Goal: Task Accomplishment & Management: Complete application form

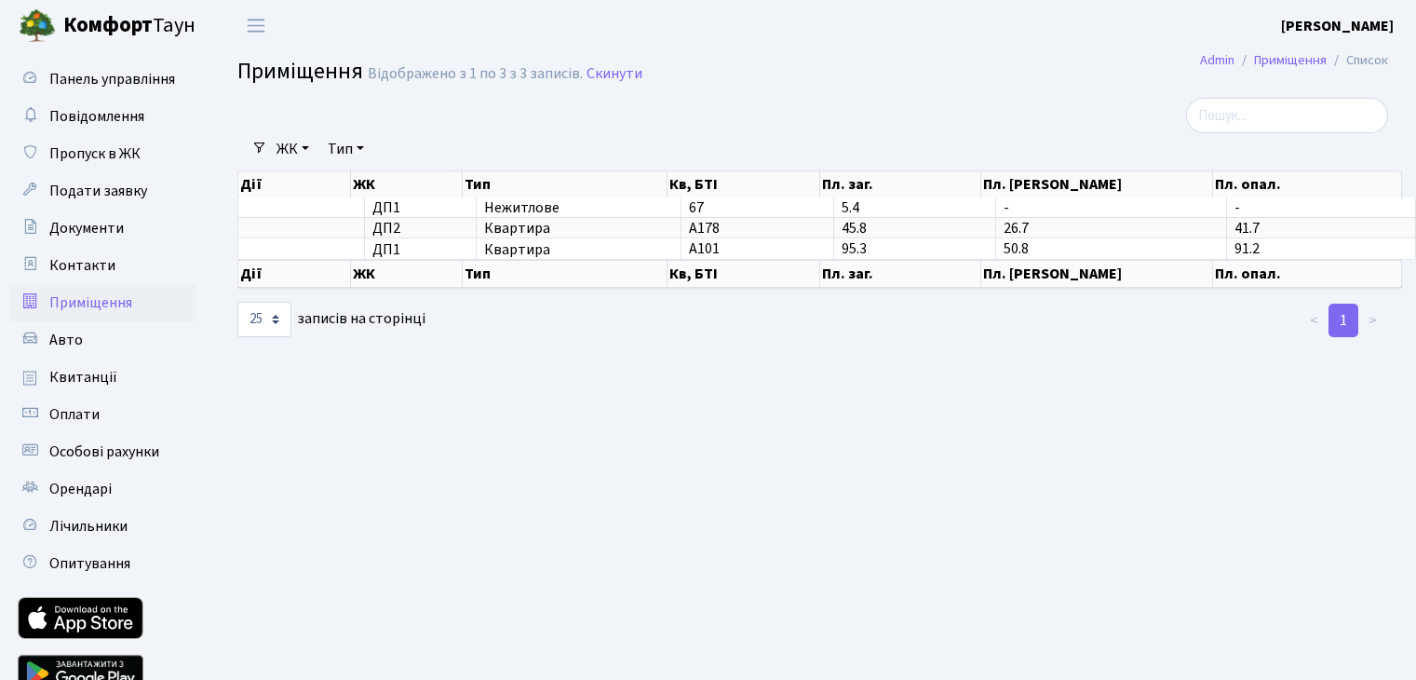
select select "25"
click at [81, 194] on span "Подати заявку" at bounding box center [98, 191] width 98 height 20
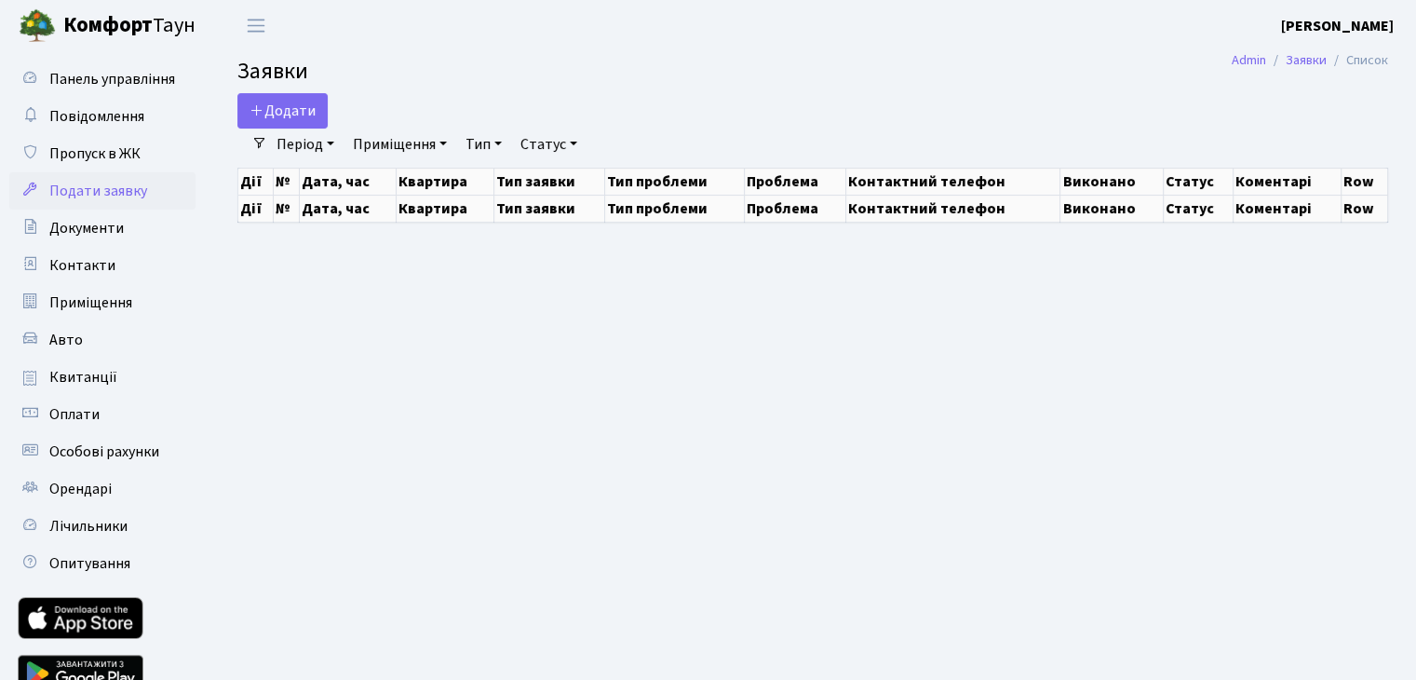
select select "25"
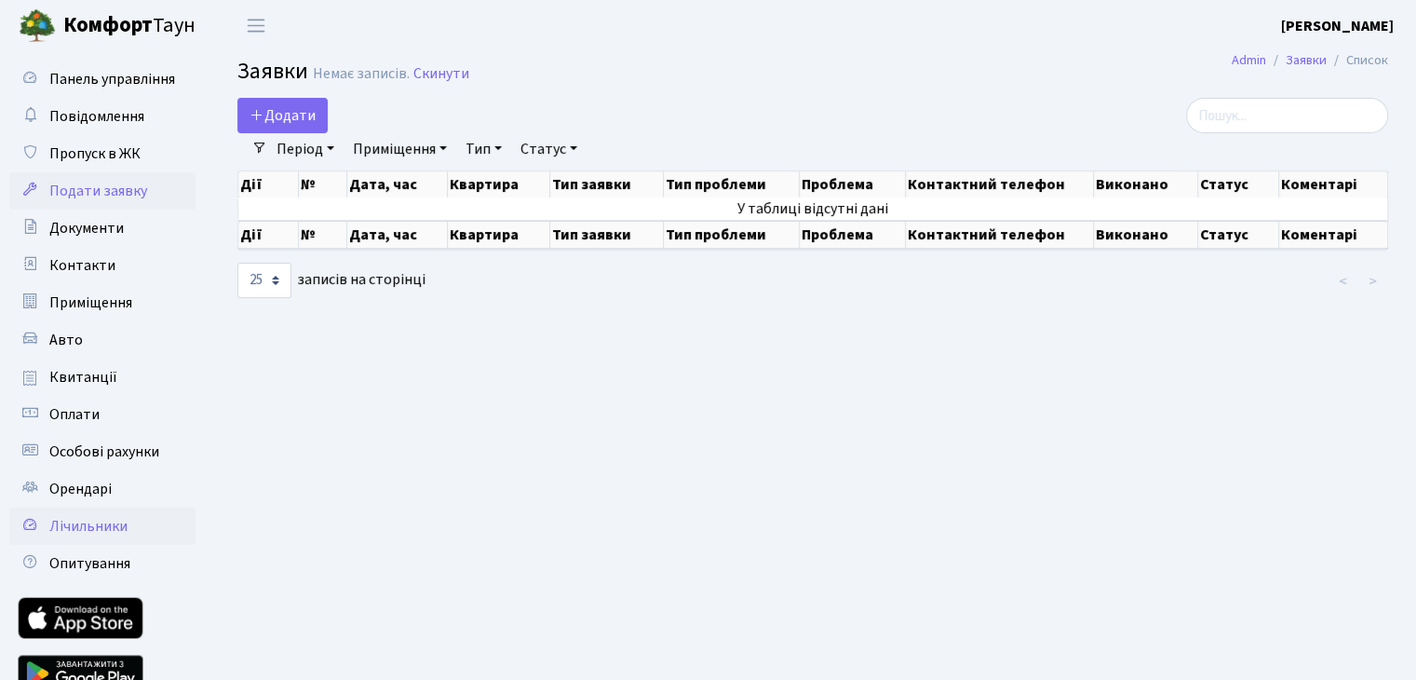
click at [110, 528] on span "Лічильники" at bounding box center [88, 526] width 78 height 20
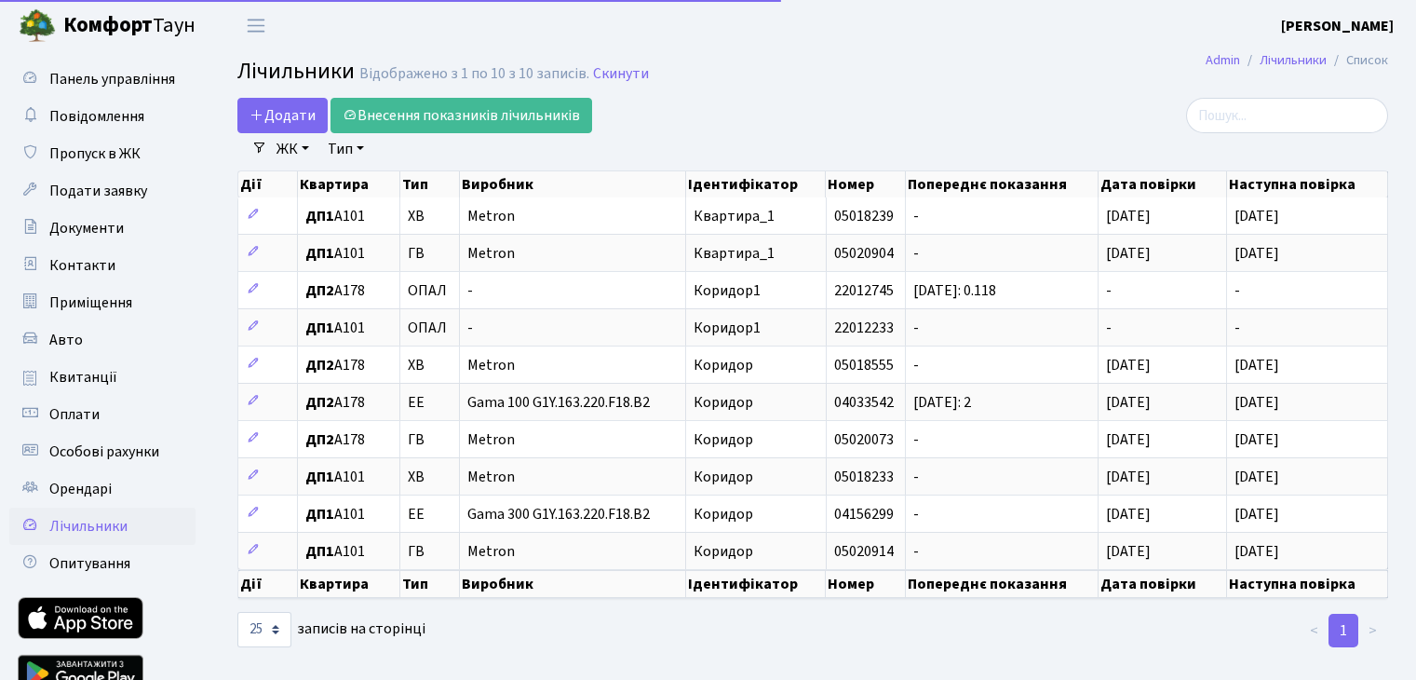
select select "25"
click at [114, 177] on link "Подати заявку" at bounding box center [102, 190] width 186 height 37
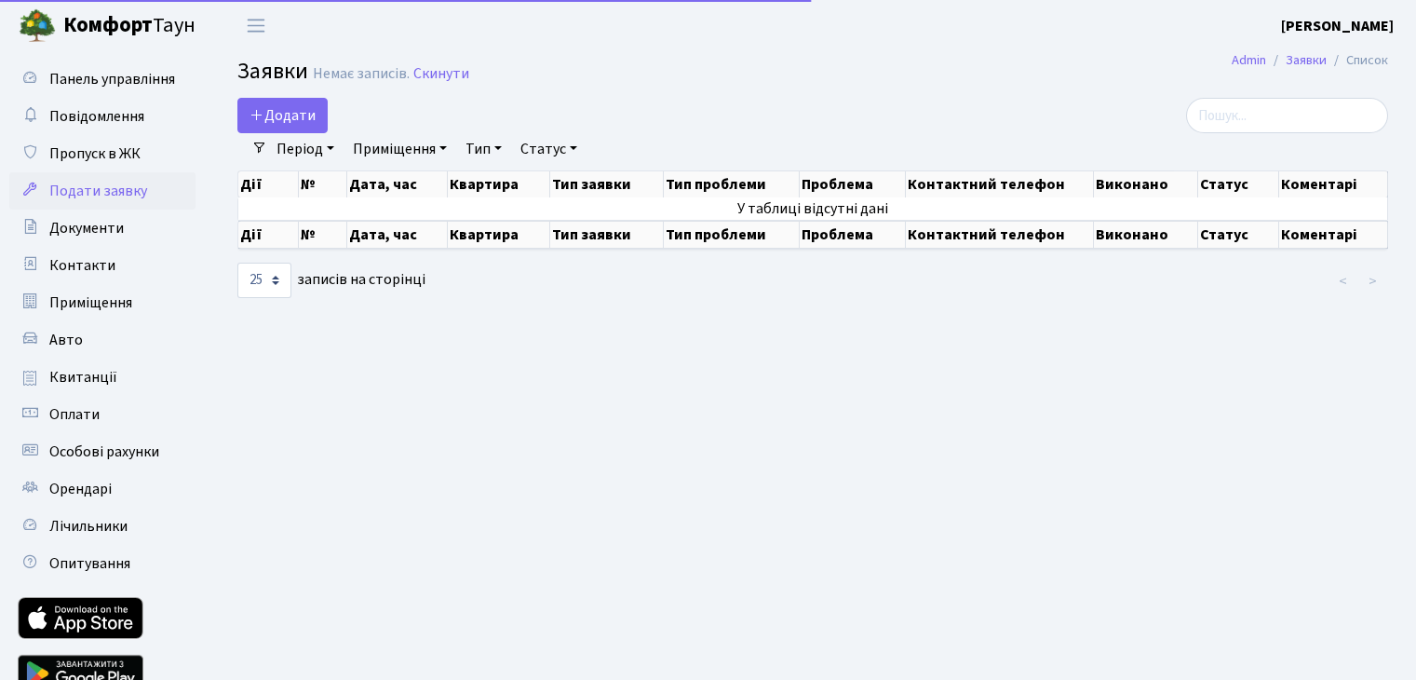
select select "25"
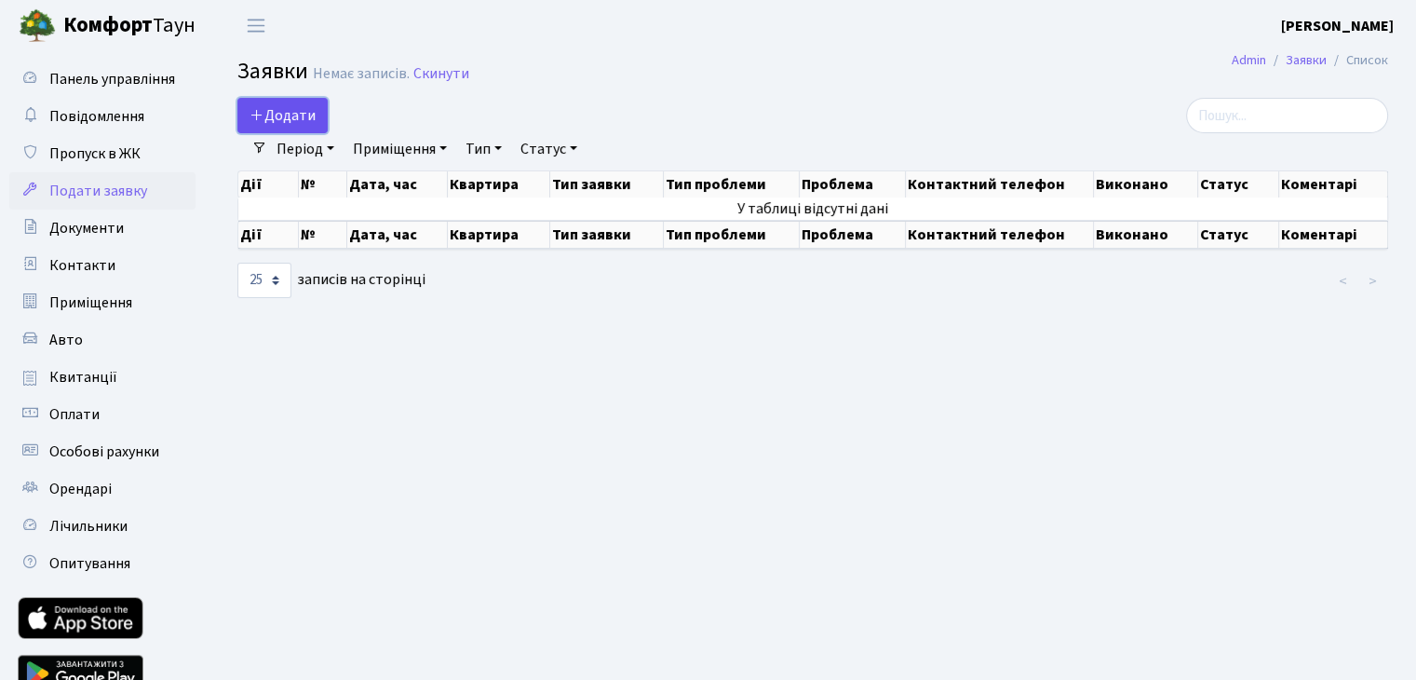
click at [279, 116] on span "Додати" at bounding box center [282, 115] width 66 height 20
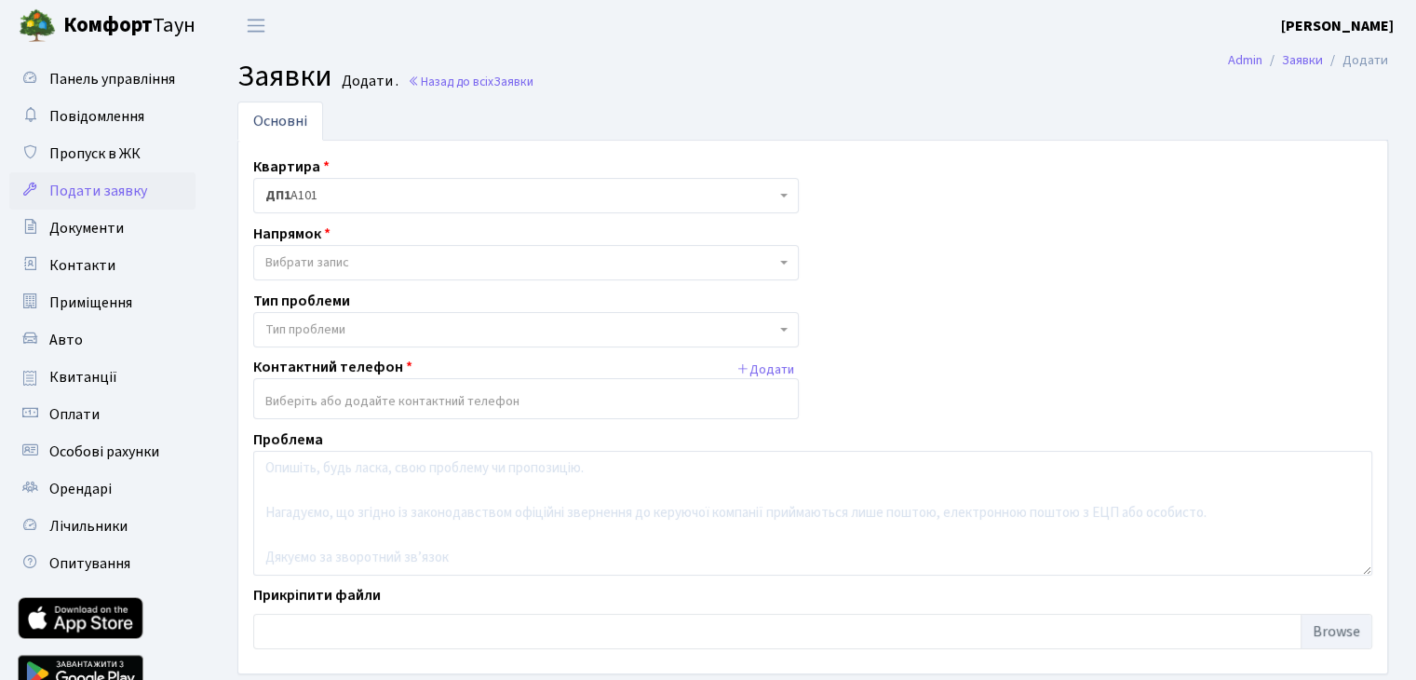
click at [359, 195] on span "ДП1 А101" at bounding box center [520, 195] width 510 height 19
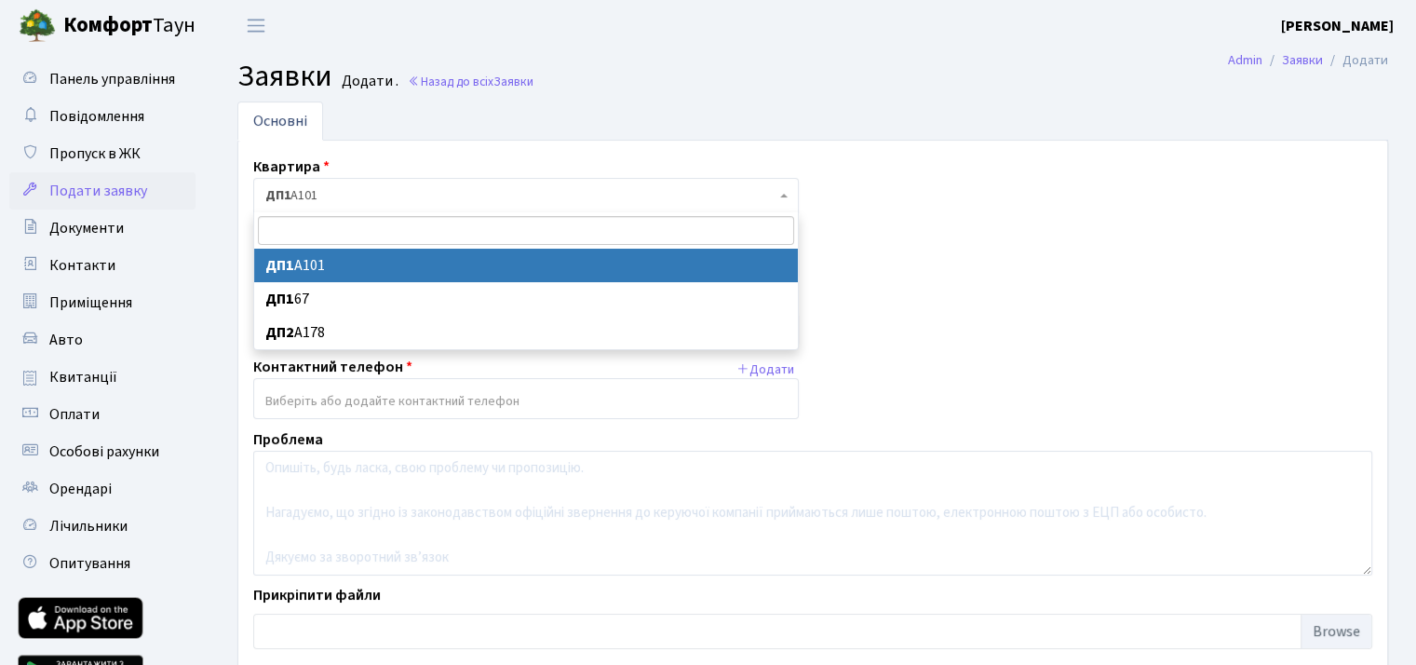
click at [359, 195] on span "ДП1 А101" at bounding box center [520, 195] width 510 height 19
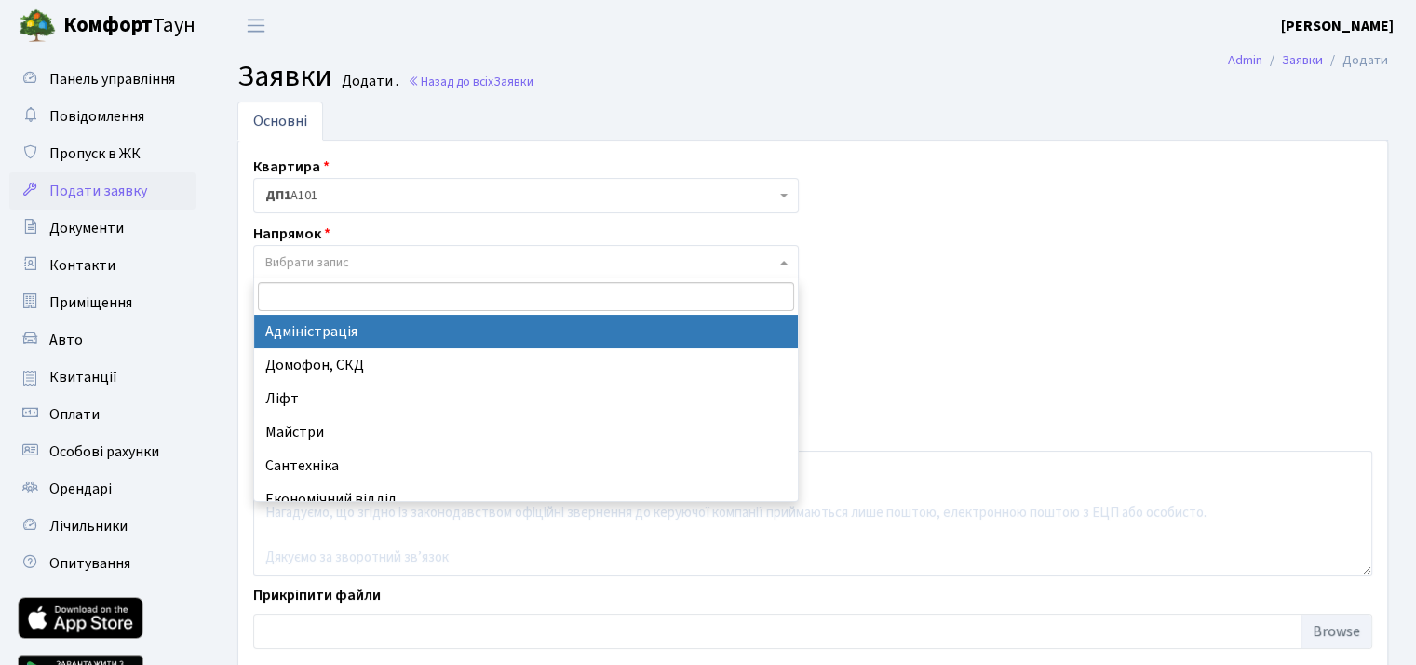
click at [344, 254] on span "Вибрати запис" at bounding box center [307, 262] width 84 height 19
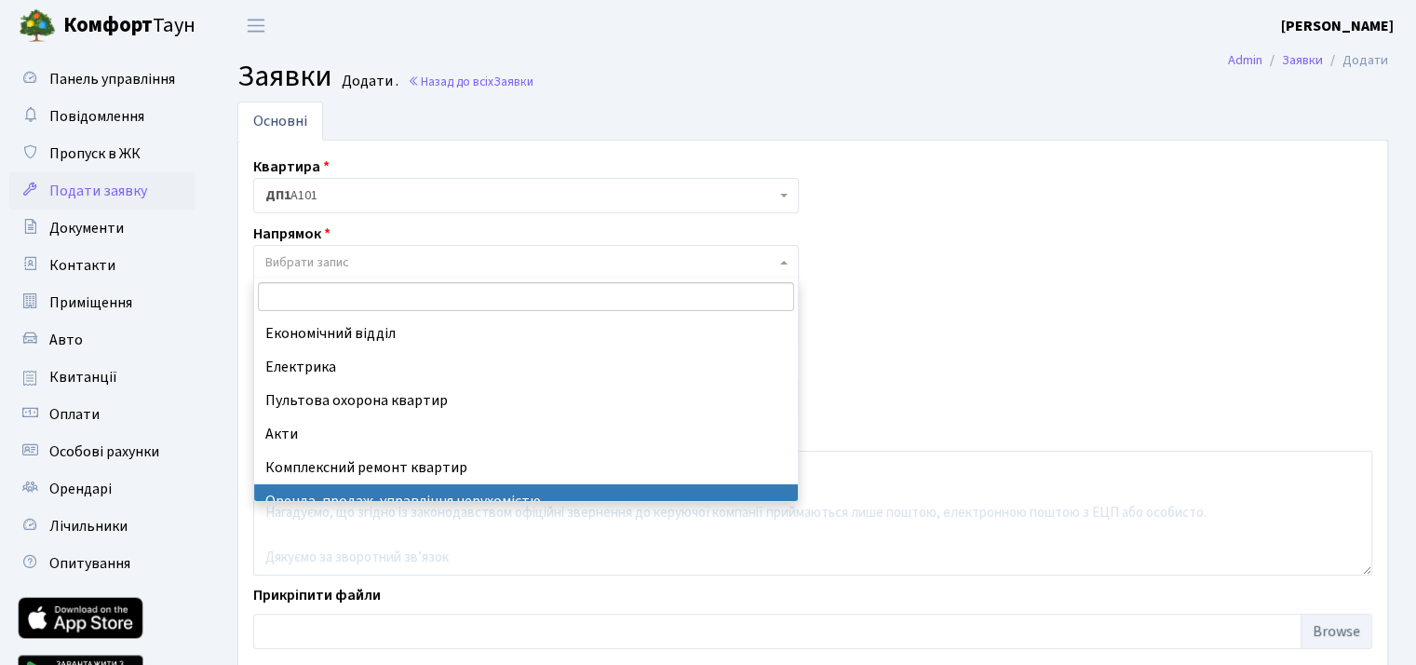
scroll to position [156, 0]
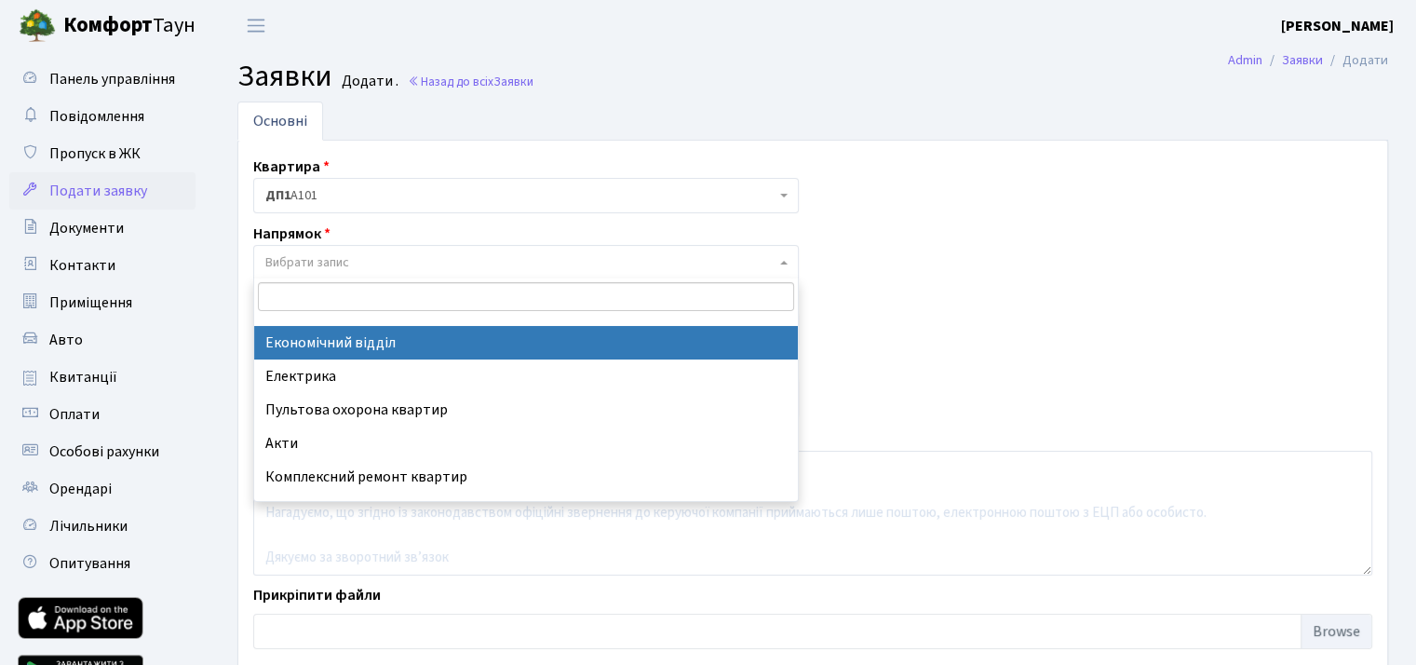
select select "9"
select select
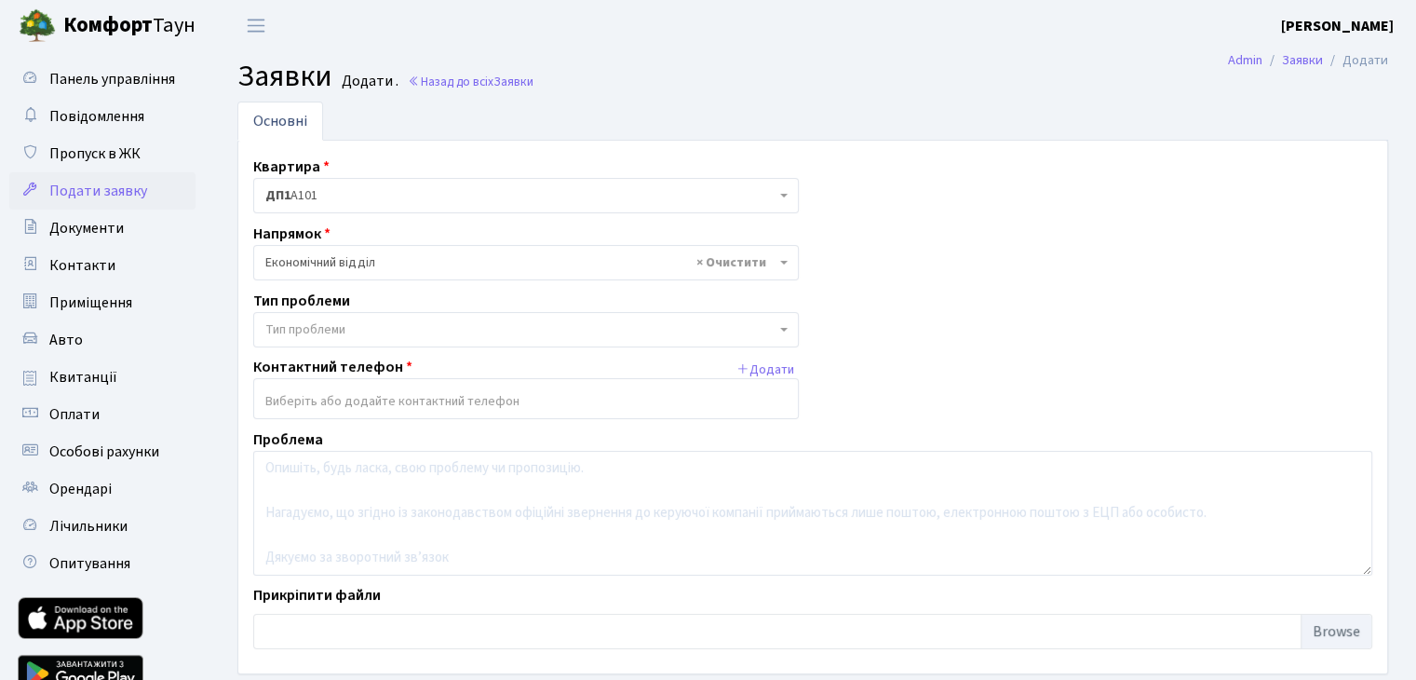
click at [360, 333] on span "Тип проблеми" at bounding box center [520, 329] width 510 height 19
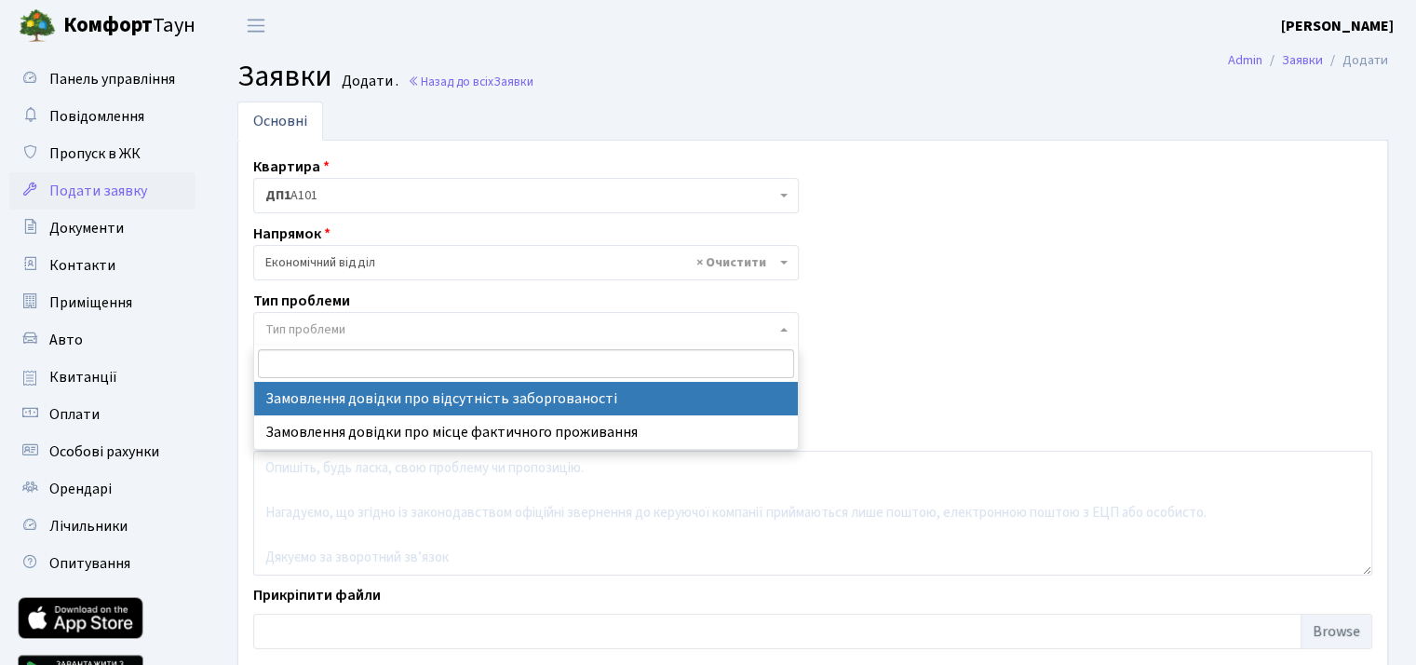
click at [359, 333] on span "Тип проблеми" at bounding box center [520, 329] width 510 height 19
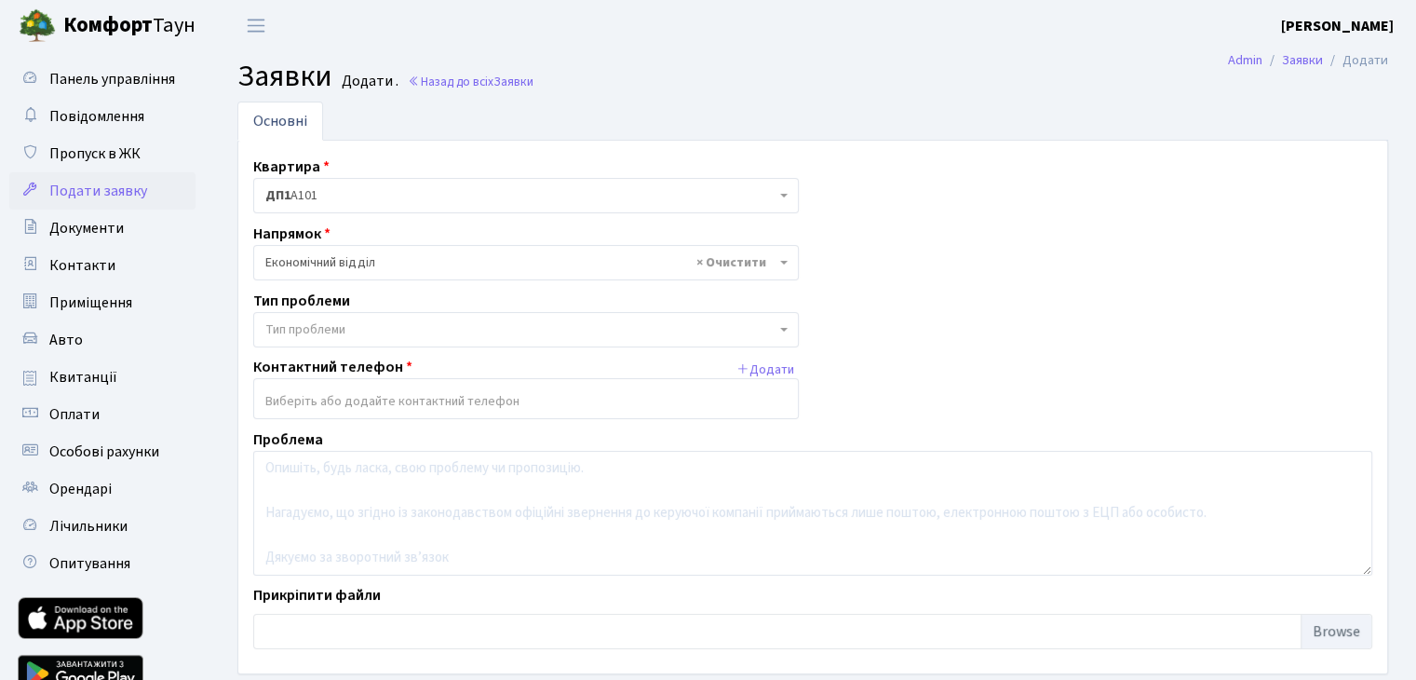
click at [350, 291] on div "Тип проблеми Тип проблеми" at bounding box center [525, 319] width 573 height 58
click at [350, 269] on span "× Економічний відділ" at bounding box center [520, 262] width 510 height 19
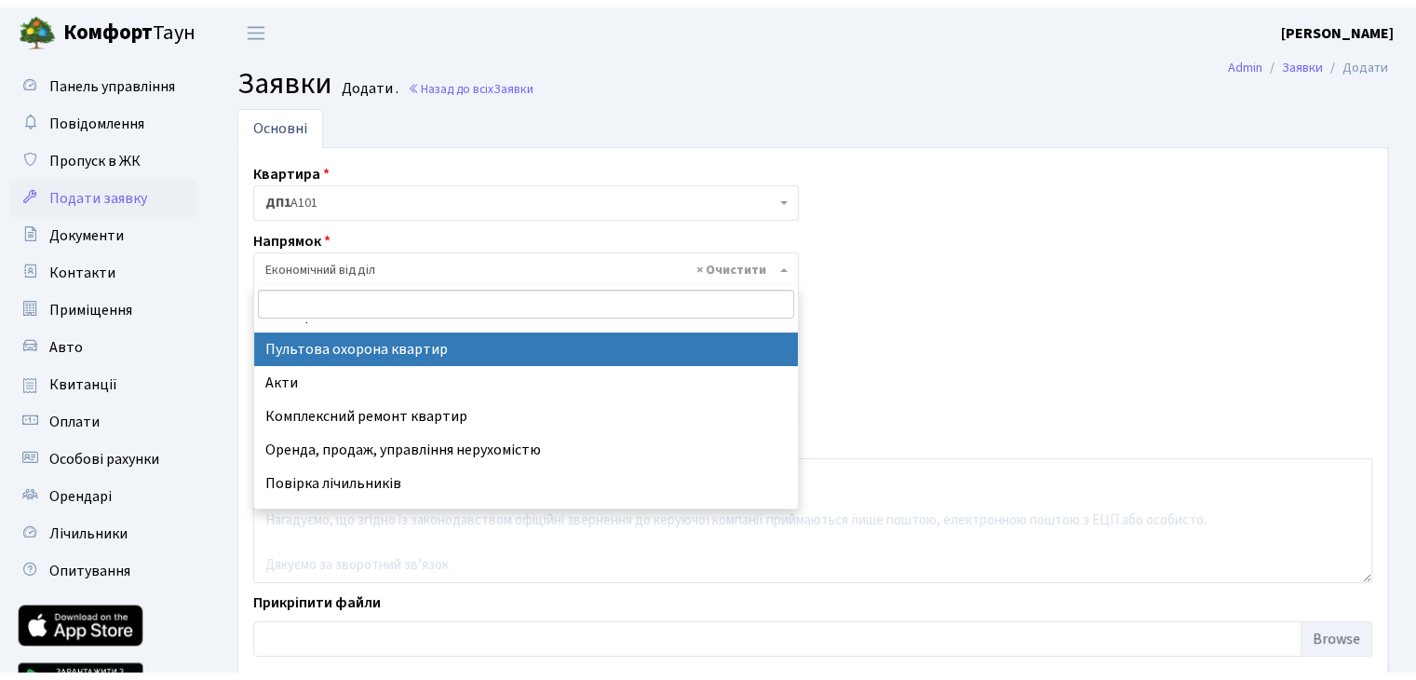
scroll to position [249, 0]
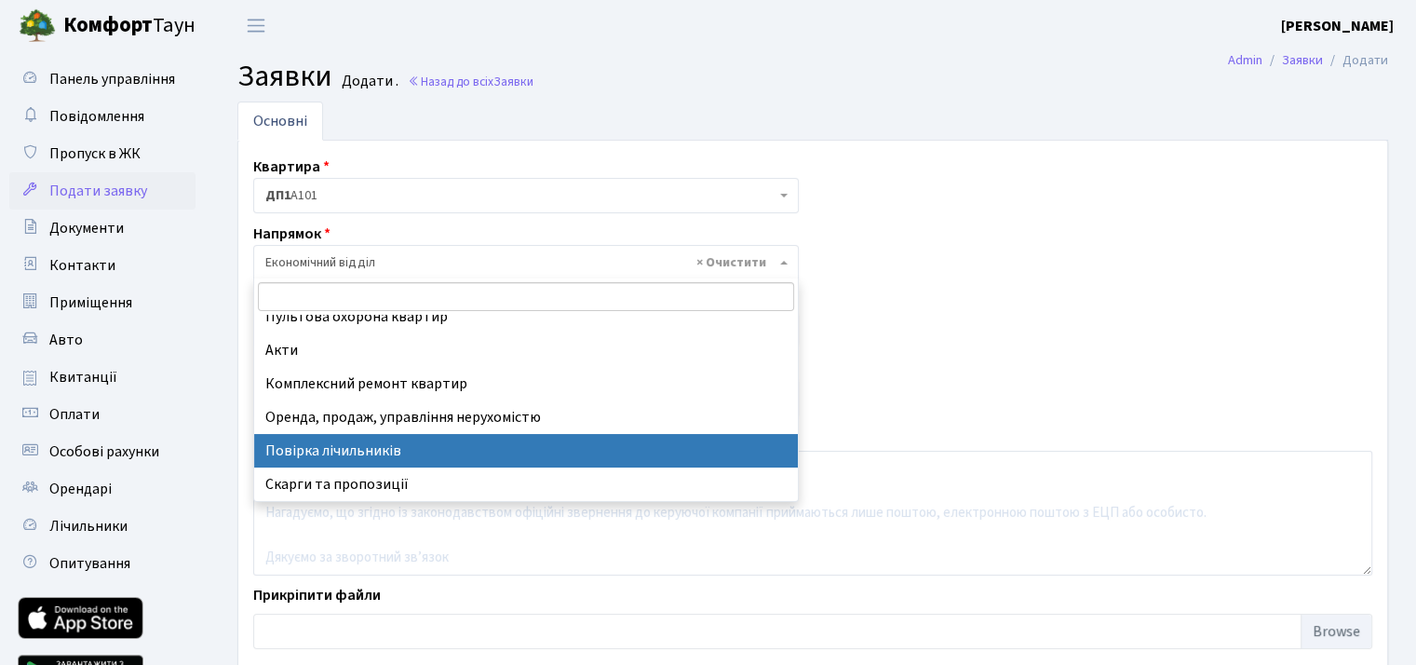
select select "38"
select select
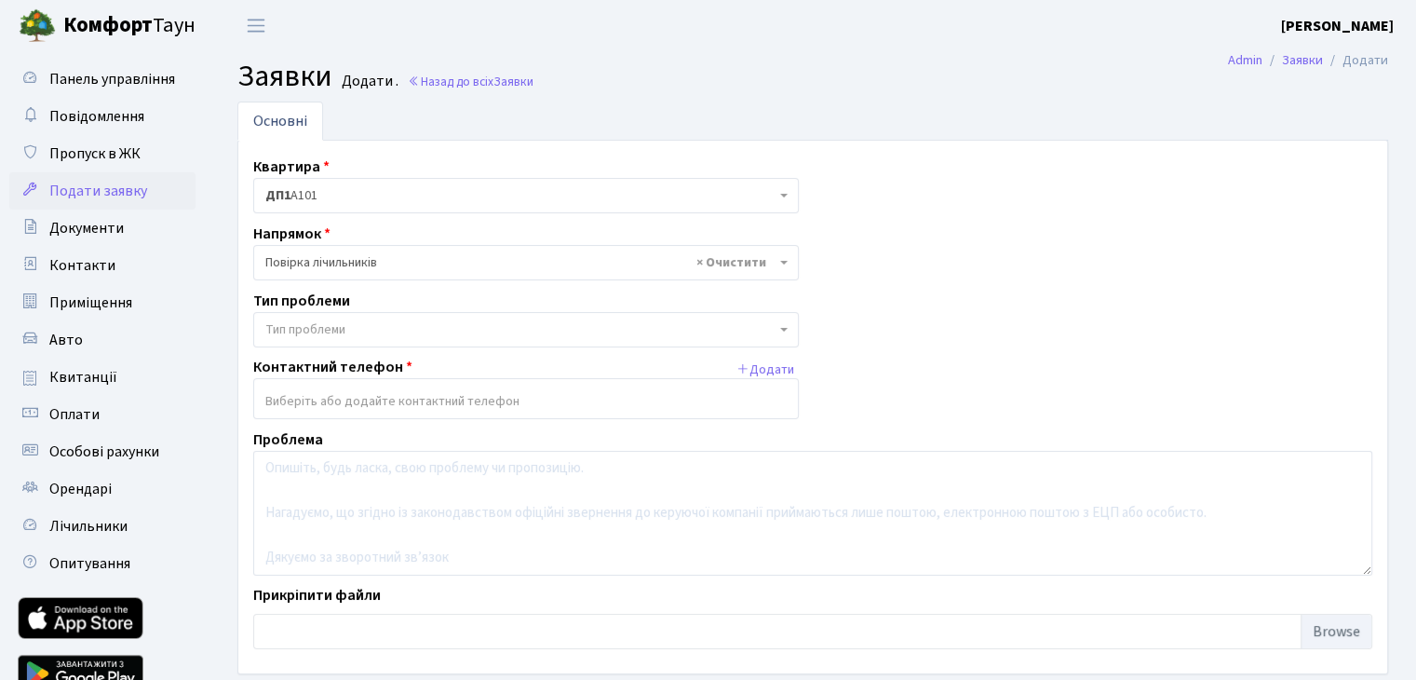
click at [345, 320] on span "Тип проблеми" at bounding box center [305, 329] width 80 height 19
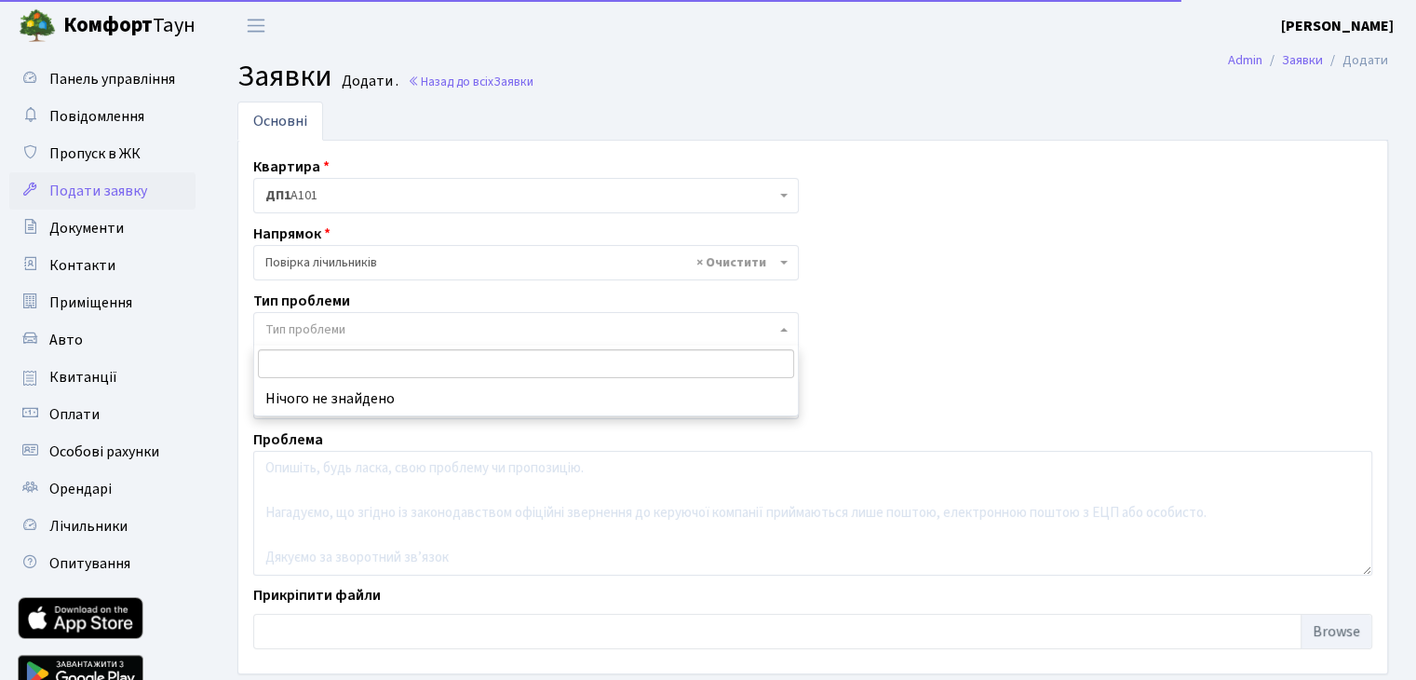
click at [344, 329] on span "Тип проблеми" at bounding box center [305, 329] width 80 height 19
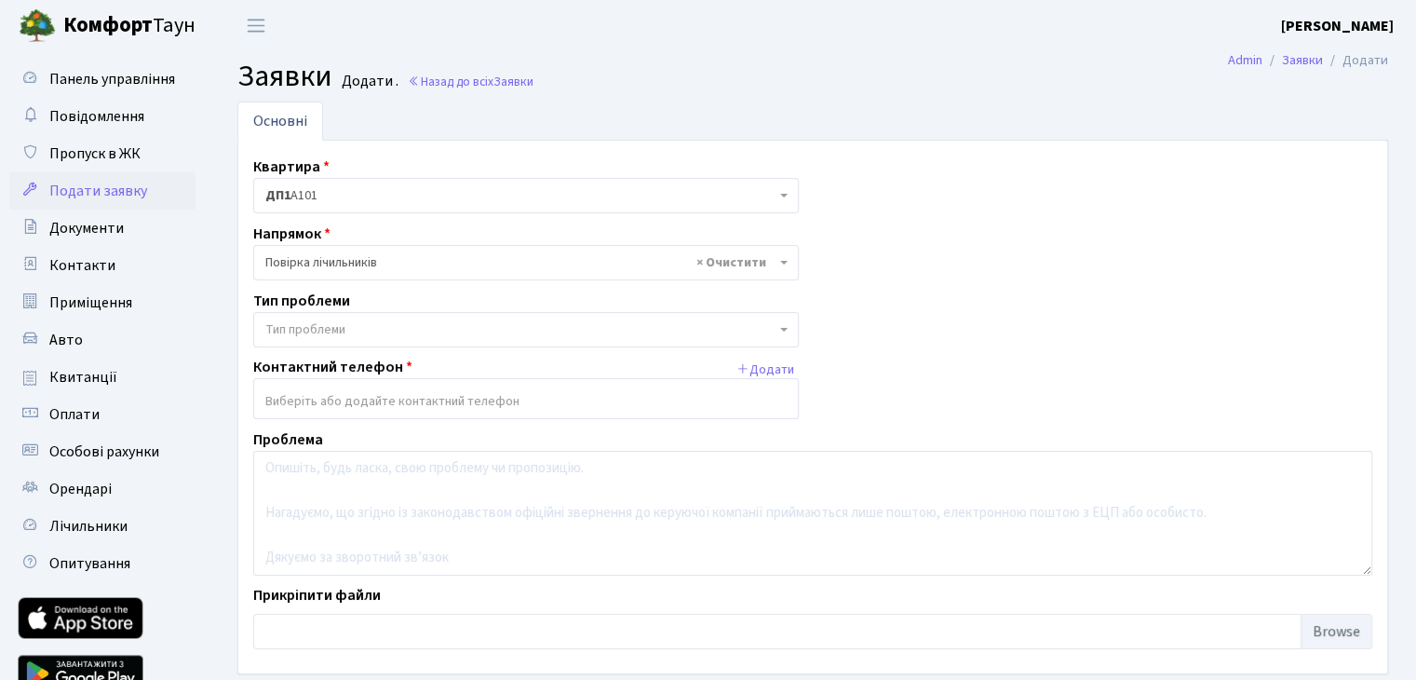
click at [376, 397] on input "search" at bounding box center [526, 401] width 544 height 34
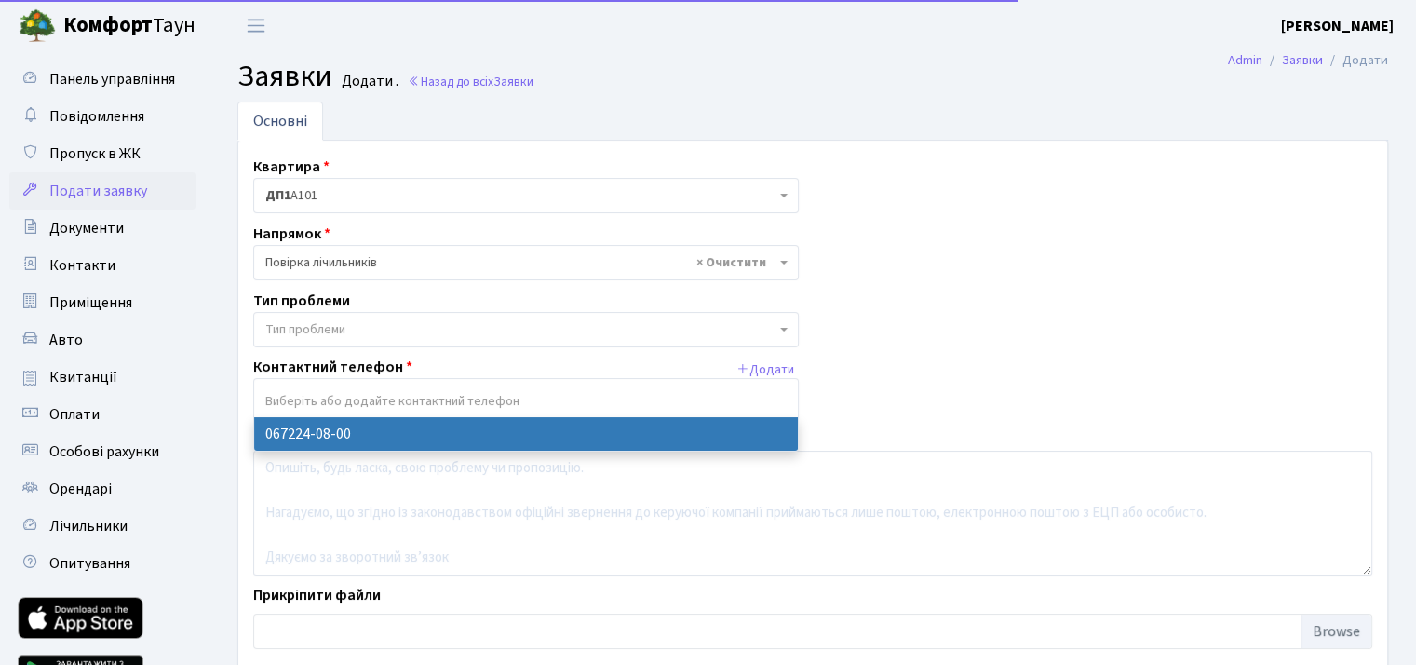
click at [904, 336] on div "Квартира <b>ДП1</b>&nbsp;&nbsp;&nbsp;А101 <b>ДП1</b>&nbsp;&nbsp;&nbsp;67 <b>ДП2…" at bounding box center [812, 406] width 1147 height 503
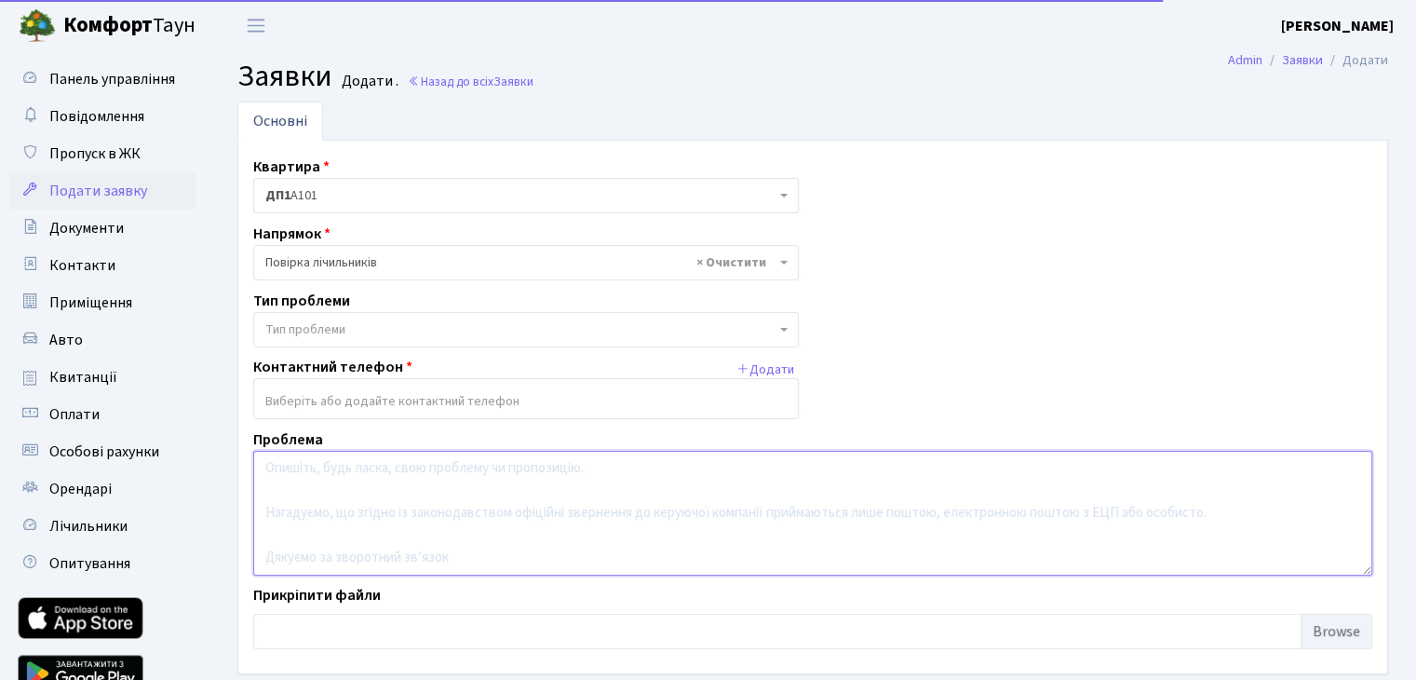
click at [341, 535] on textarea at bounding box center [812, 513] width 1119 height 125
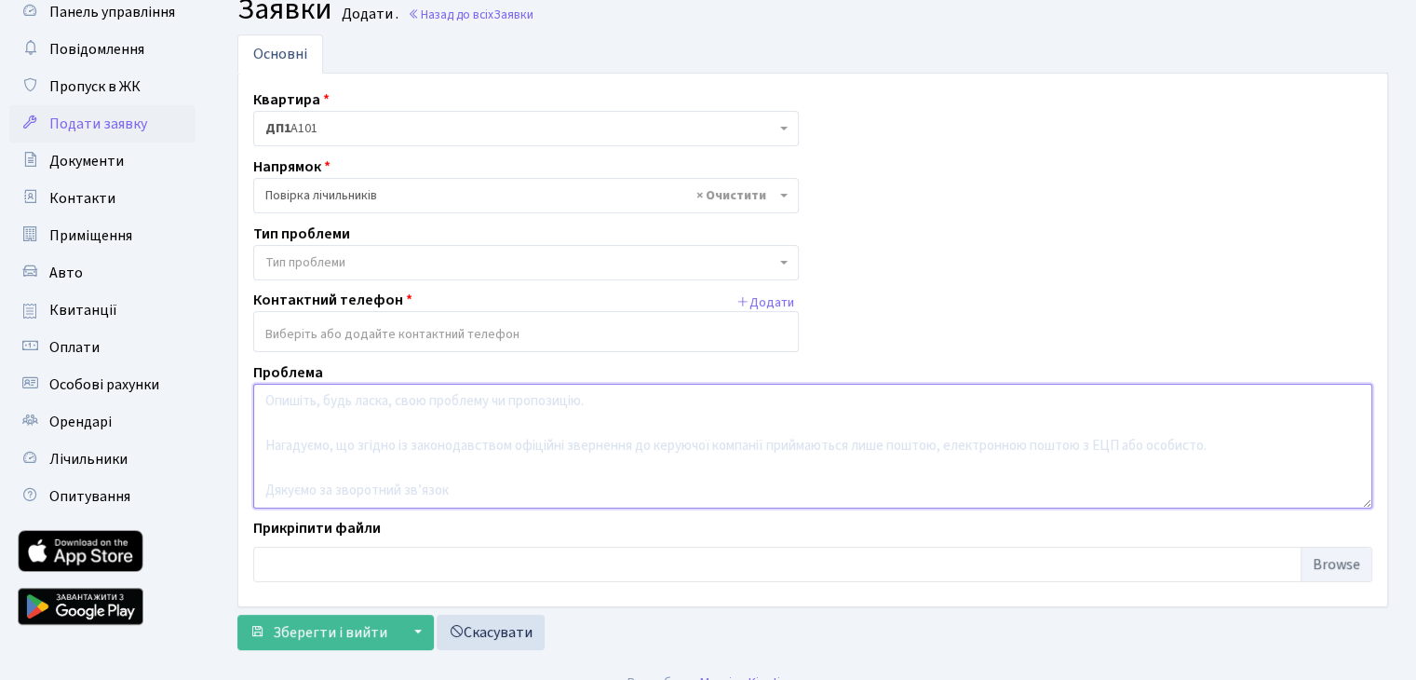
scroll to position [90, 0]
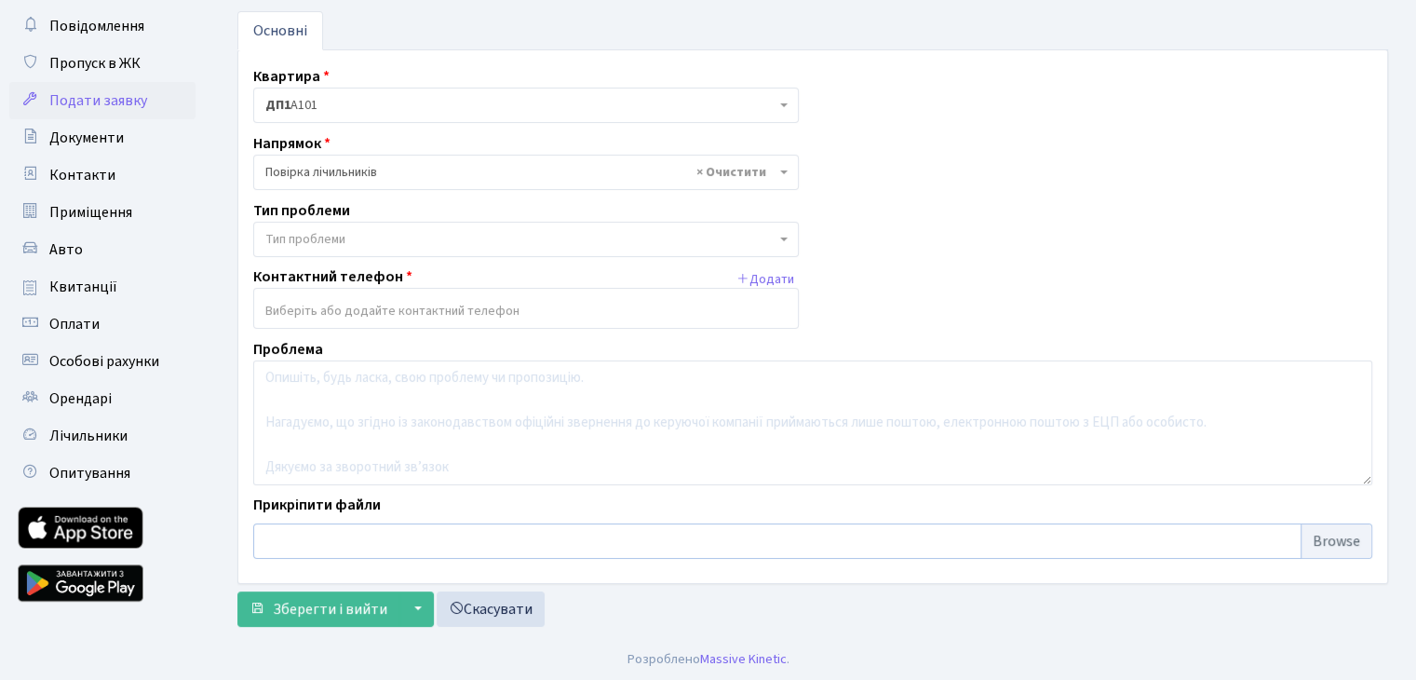
click at [389, 534] on input "file" at bounding box center [812, 540] width 1119 height 35
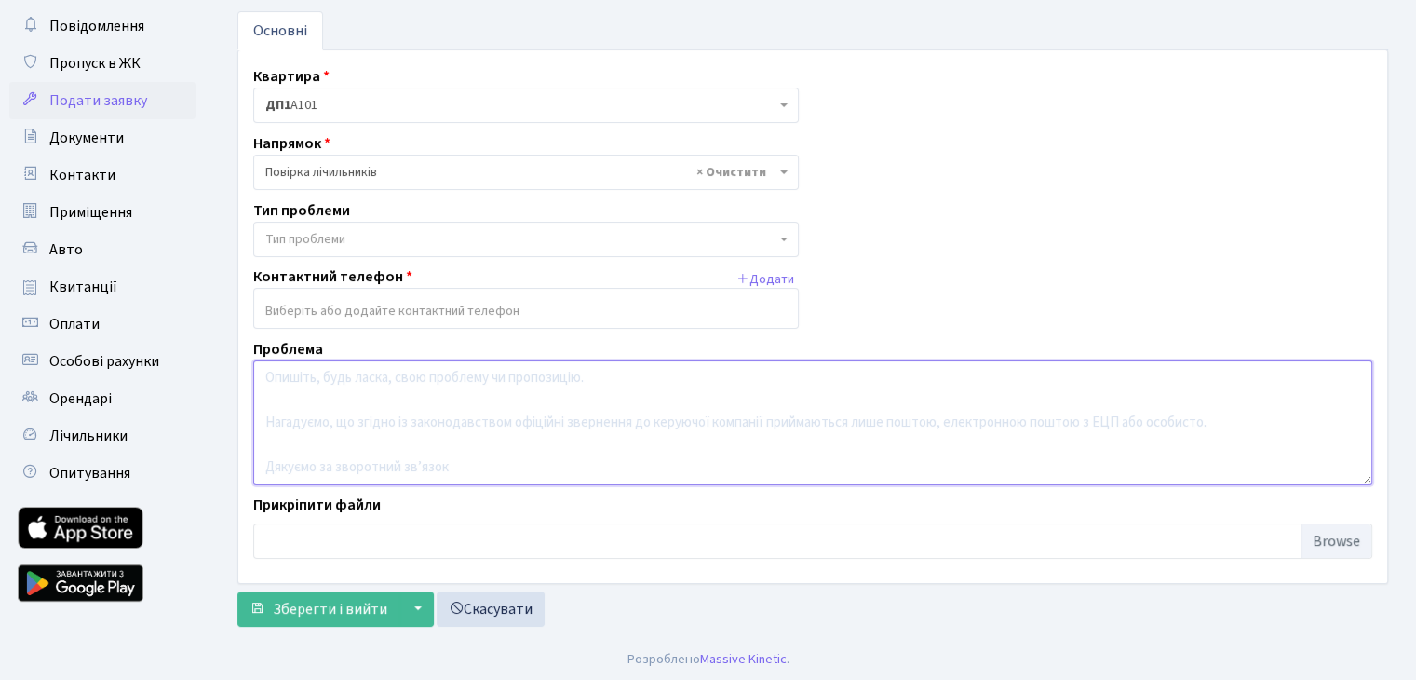
click at [350, 388] on textarea at bounding box center [812, 422] width 1119 height 125
type textarea "L"
type textarea "Ж"
type textarea "L"
type textarea ":"
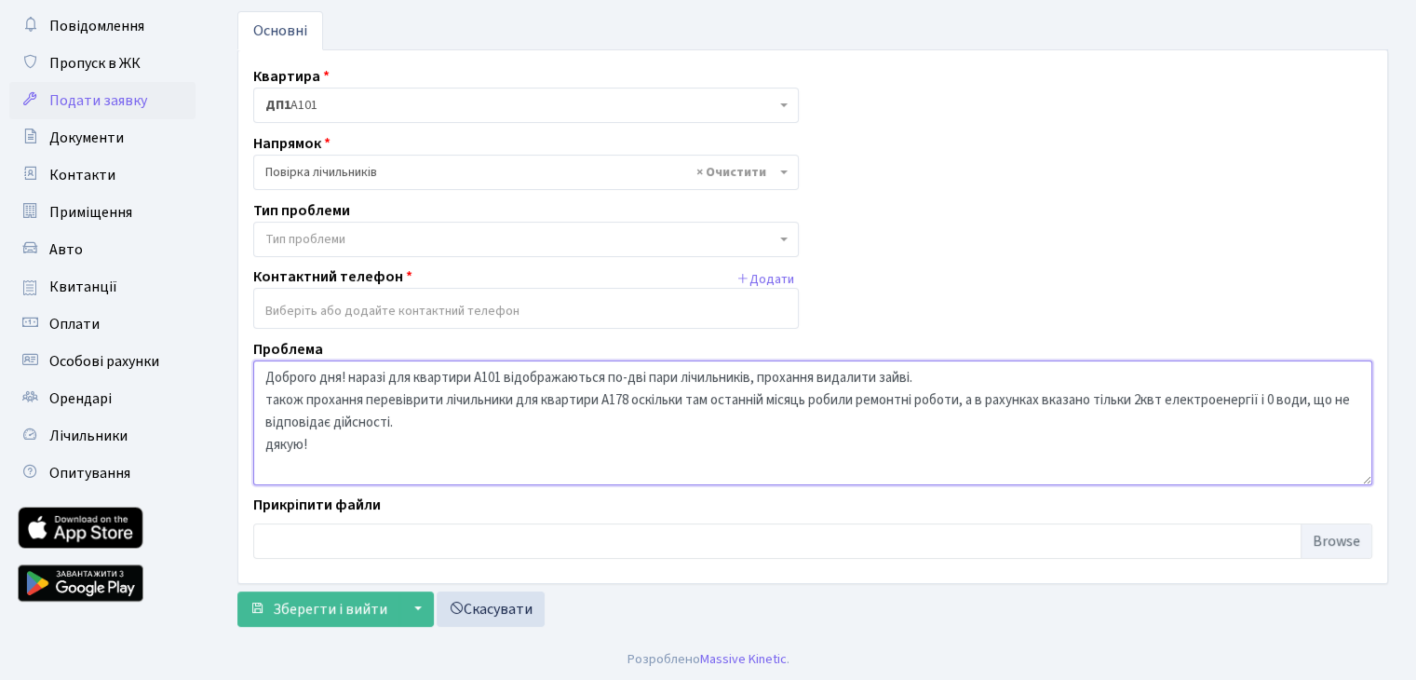
click at [631, 379] on textarea "Доброго дня! наразі для квартири А101 відображаються по-дві пари лічильників, п…" at bounding box center [812, 422] width 1119 height 125
type textarea "Доброго дня! наразі для квартири А101 відображаються по дві пари лічильників, п…"
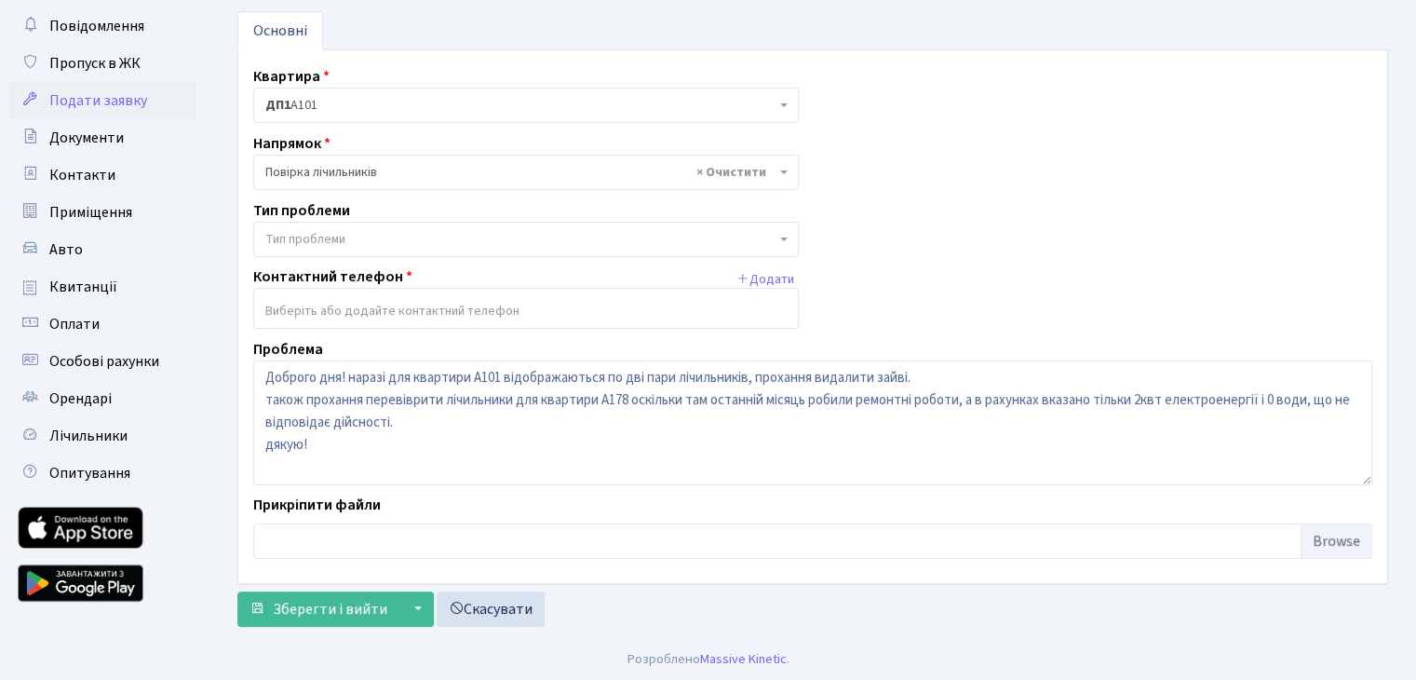
click at [428, 239] on span "Тип проблеми" at bounding box center [520, 239] width 510 height 19
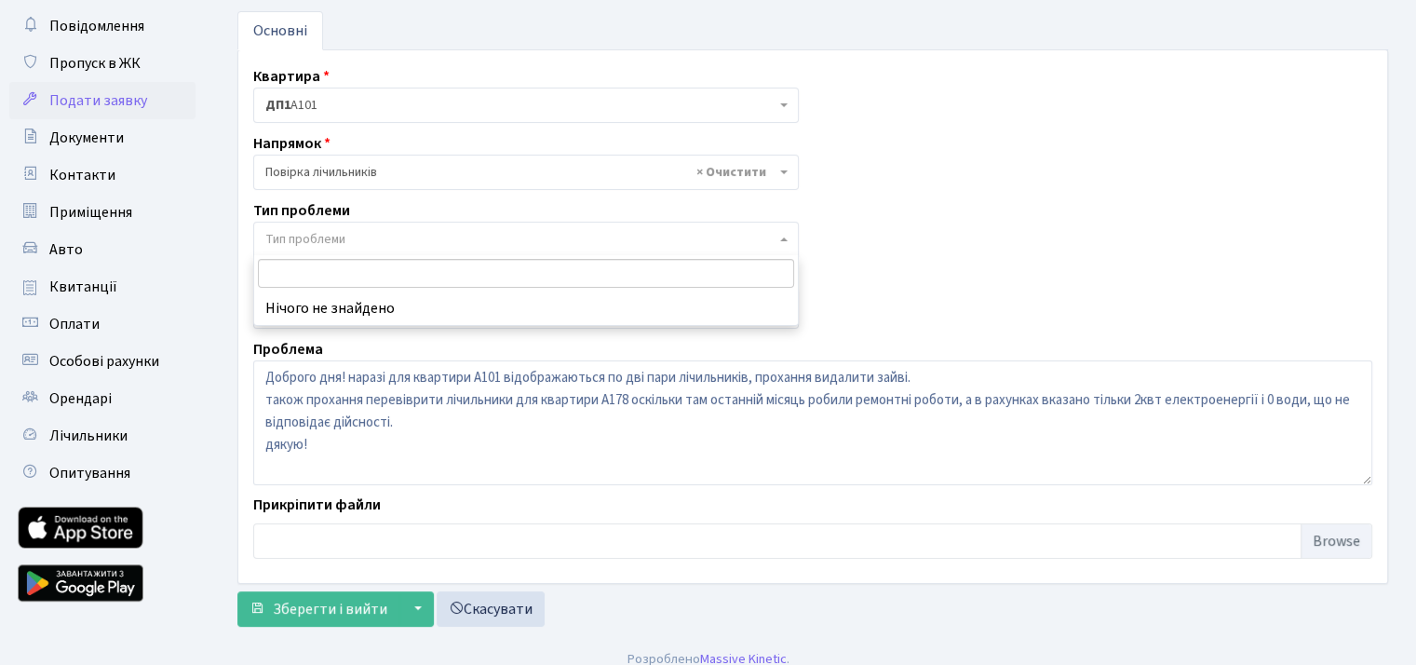
click at [428, 236] on span "Тип проблеми" at bounding box center [520, 239] width 510 height 19
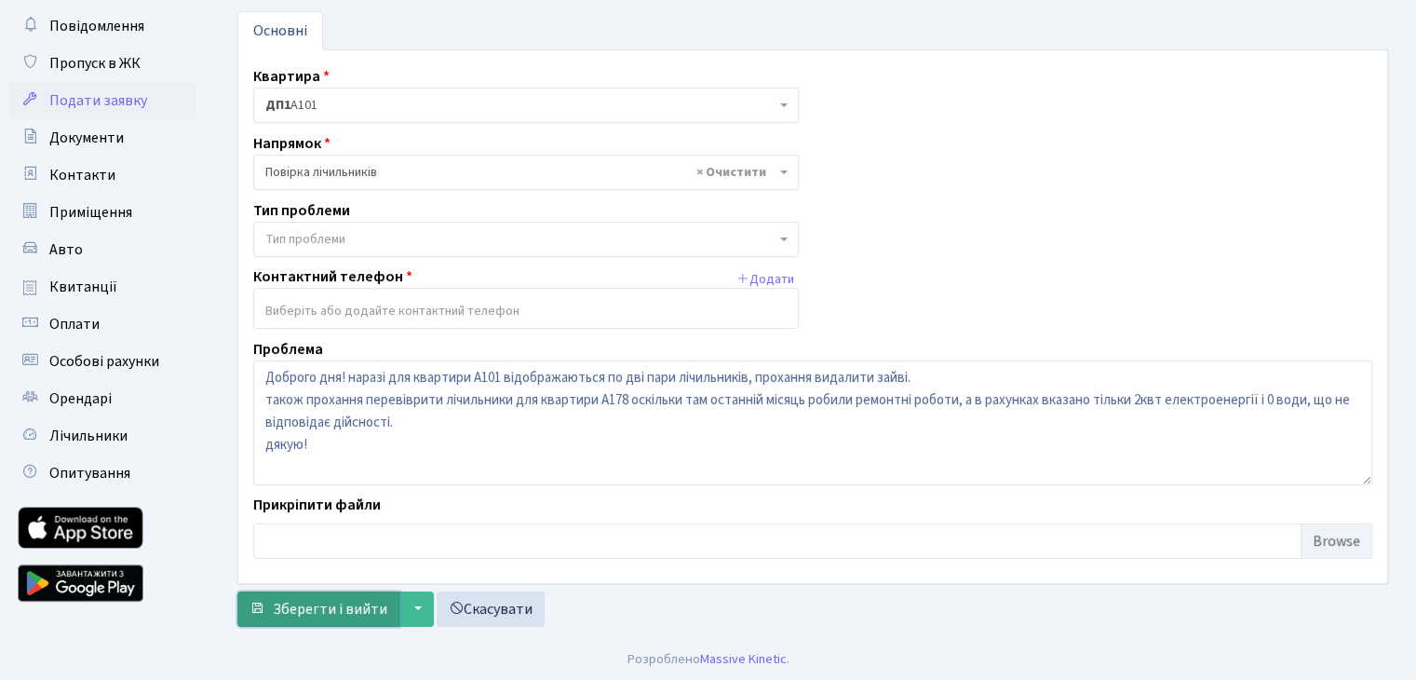
click at [301, 613] on span "Зберегти і вийти" at bounding box center [330, 609] width 114 height 20
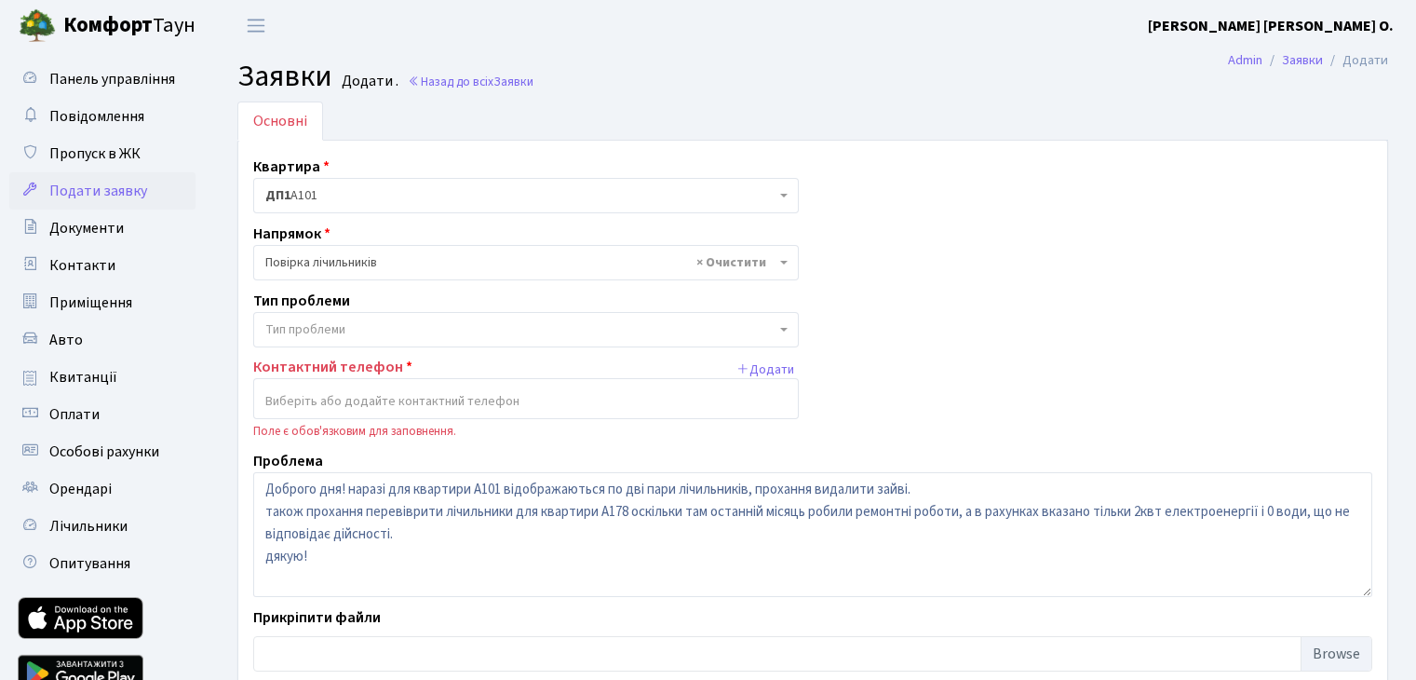
scroll to position [112, 0]
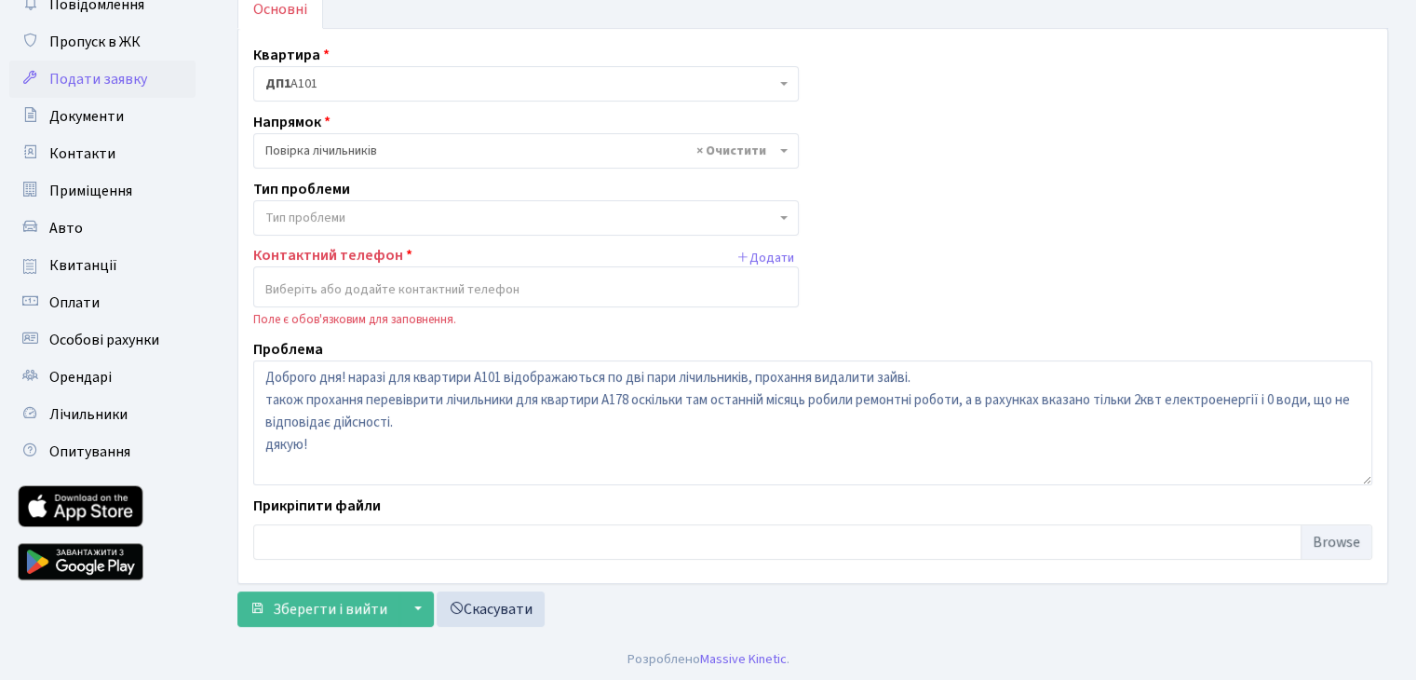
click at [373, 276] on input "search" at bounding box center [526, 290] width 544 height 34
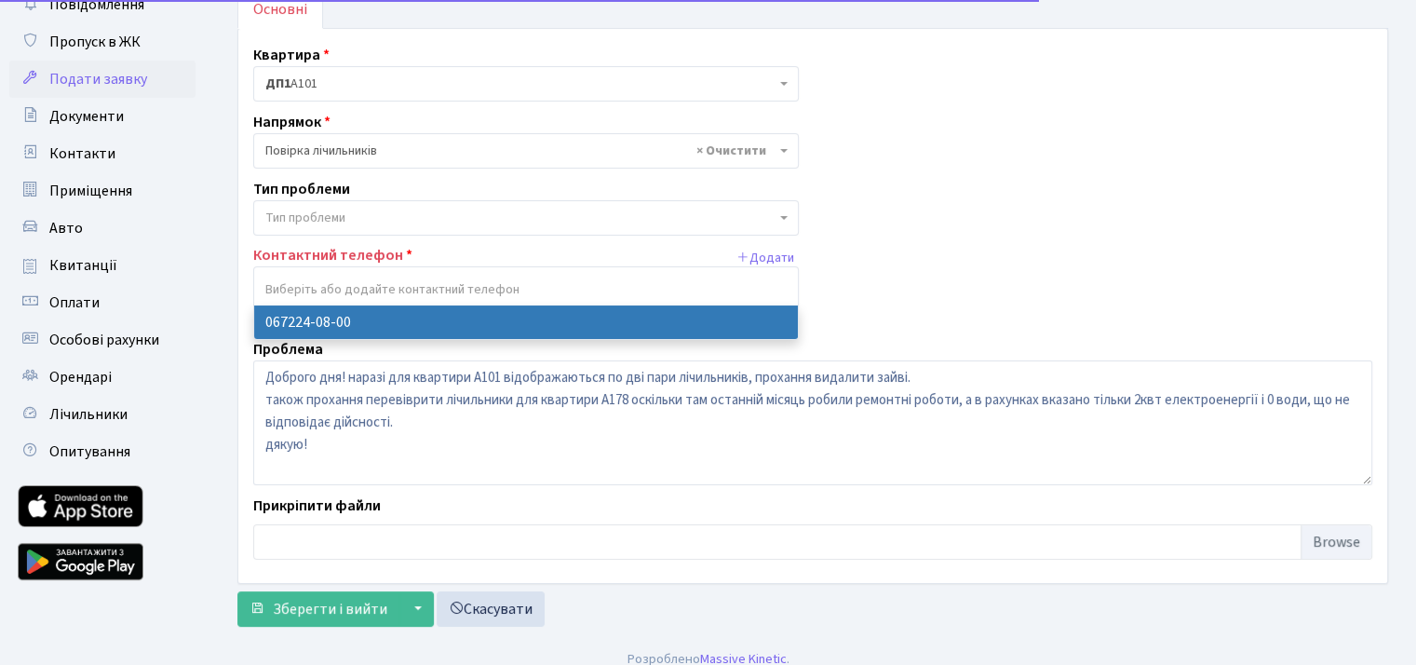
select select "88462"
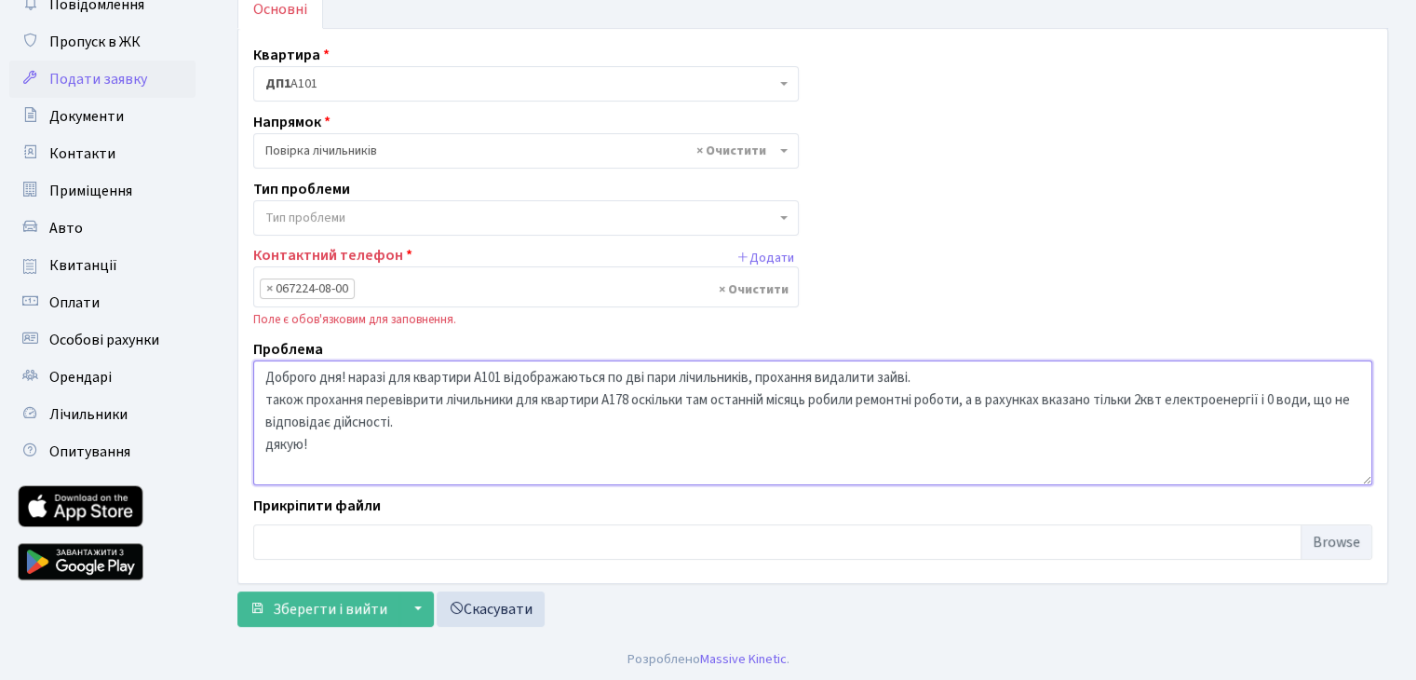
click at [592, 451] on textarea "Доброго дня! наразі для квартири А101 відображаються по дві пари лічильників, п…" at bounding box center [812, 422] width 1119 height 125
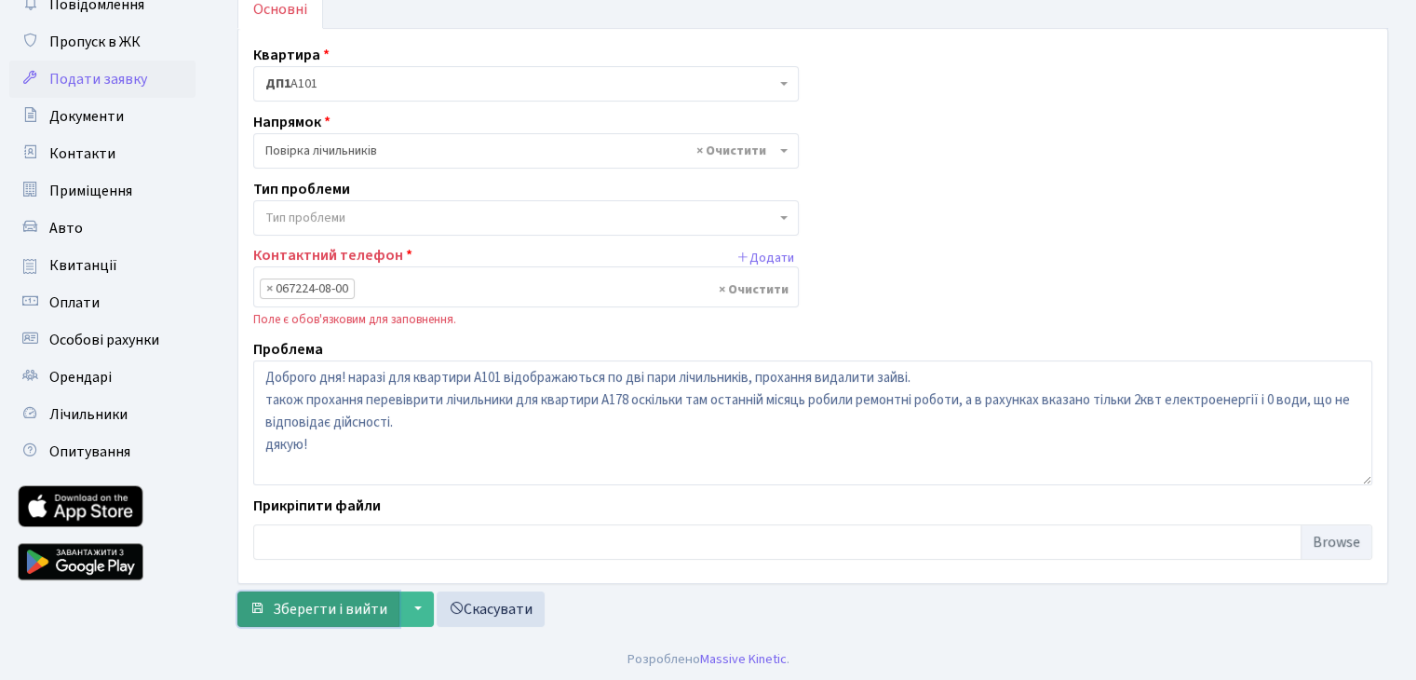
click at [328, 607] on span "Зберегти і вийти" at bounding box center [330, 609] width 114 height 20
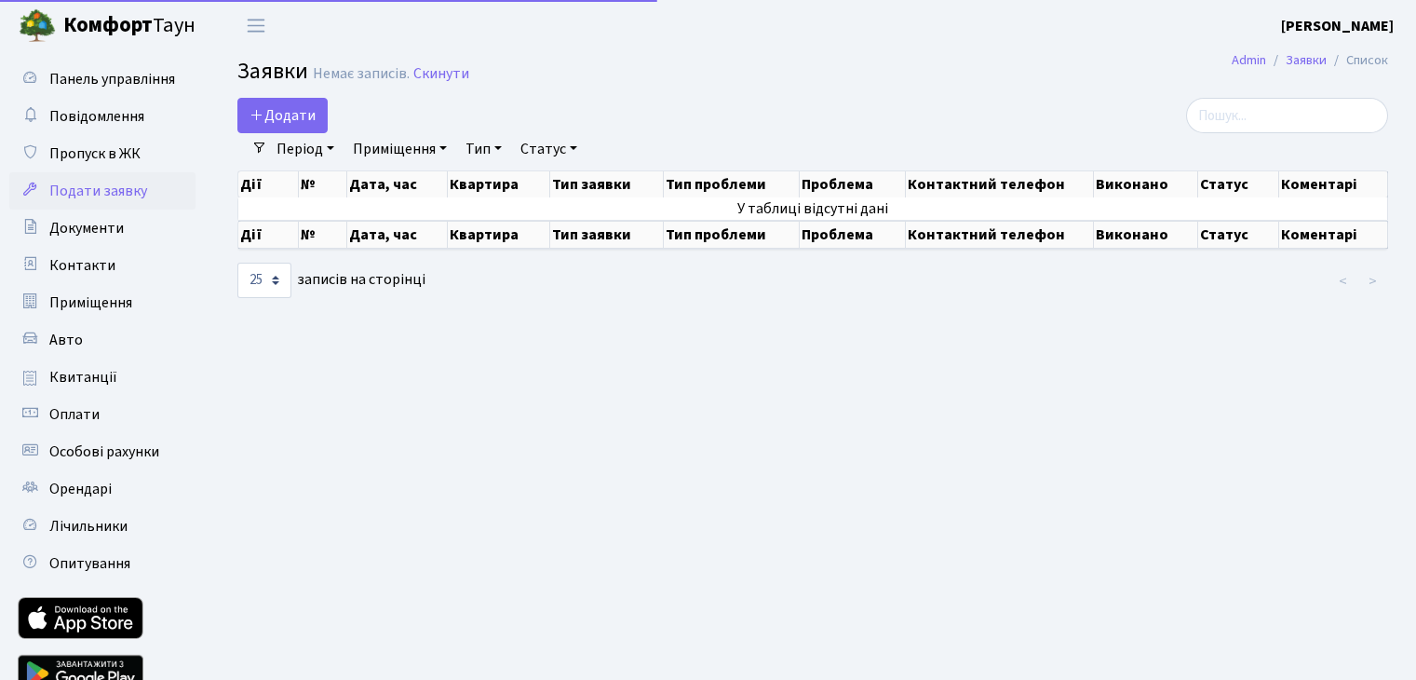
select select "25"
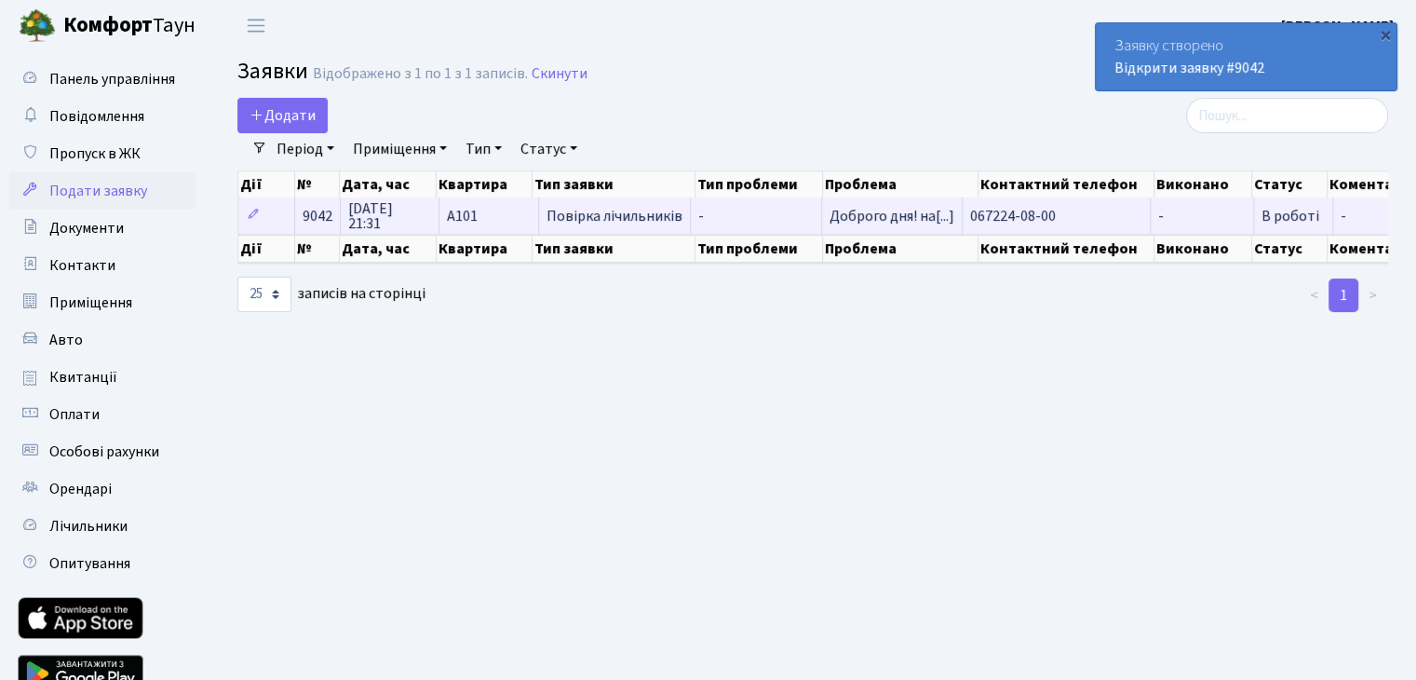
click at [577, 215] on span "Повірка лічильників" at bounding box center [614, 216] width 136 height 15
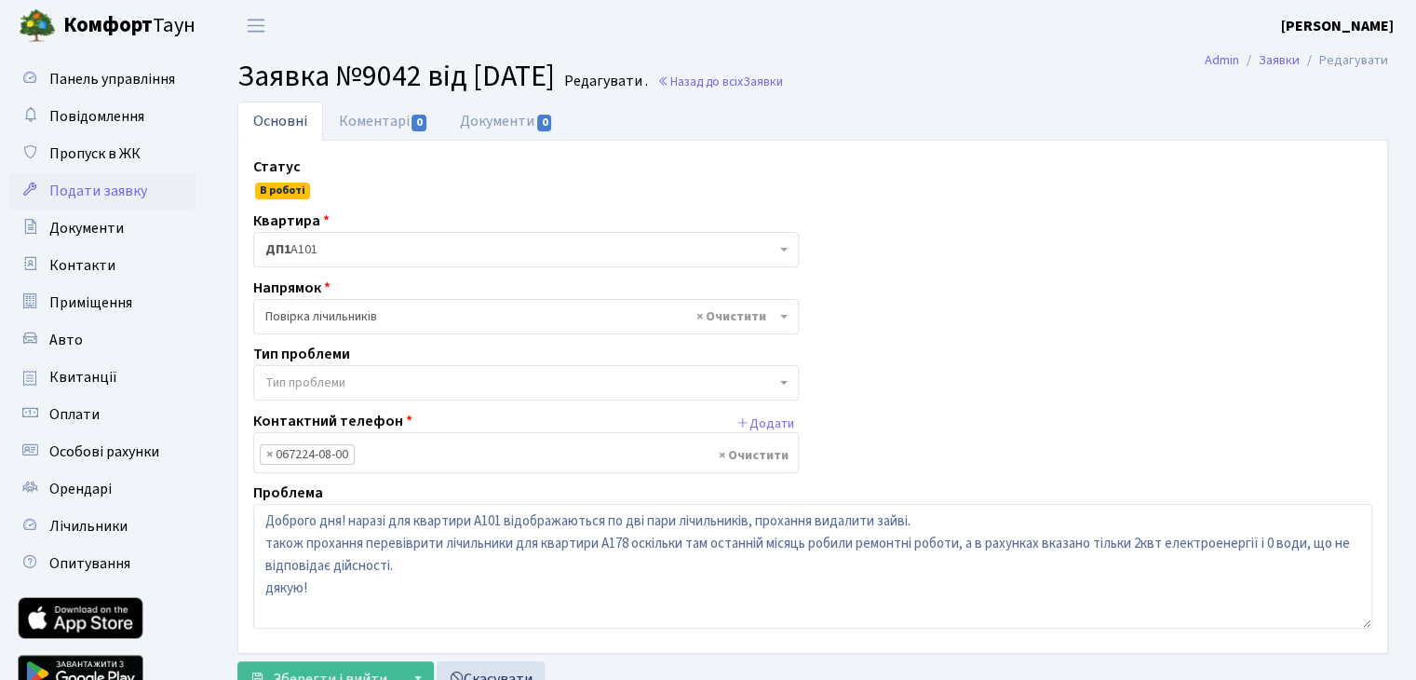
drag, startPoint x: 332, startPoint y: 334, endPoint x: 516, endPoint y: 313, distance: 184.6
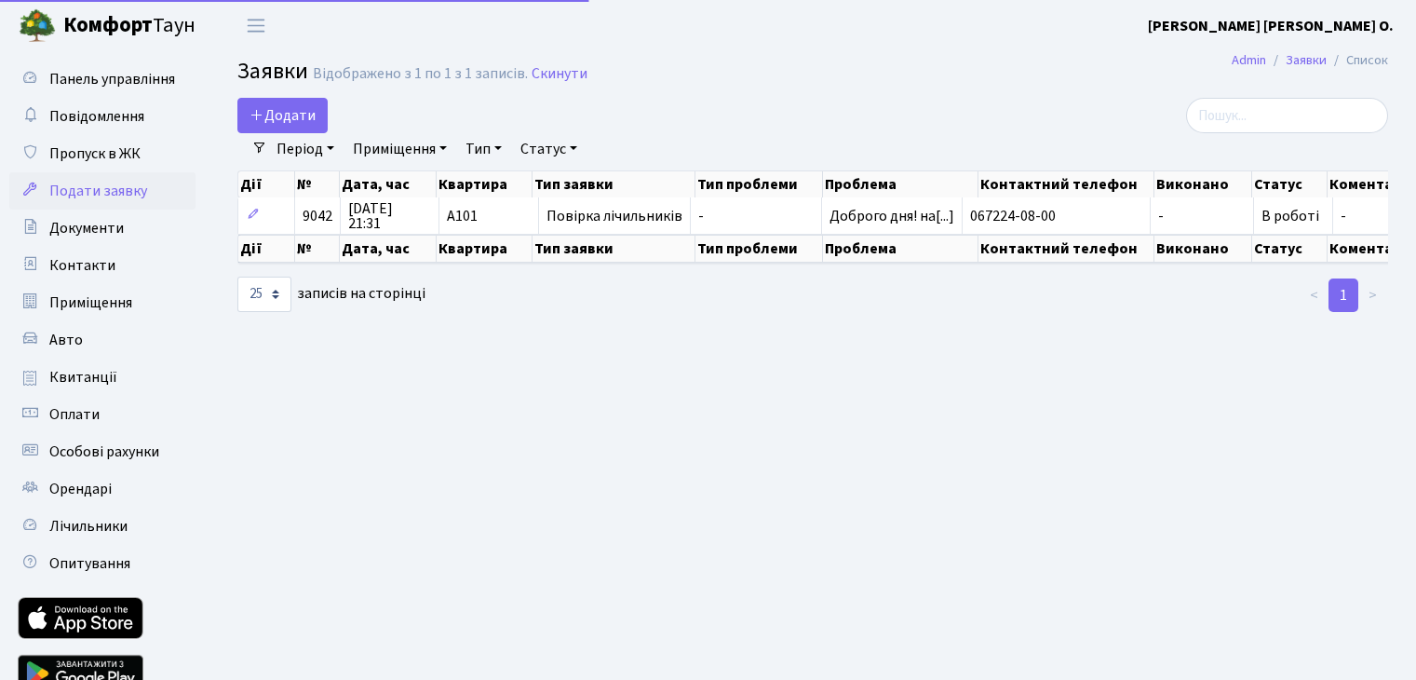
select select "25"
